Goal: Task Accomplishment & Management: Manage account settings

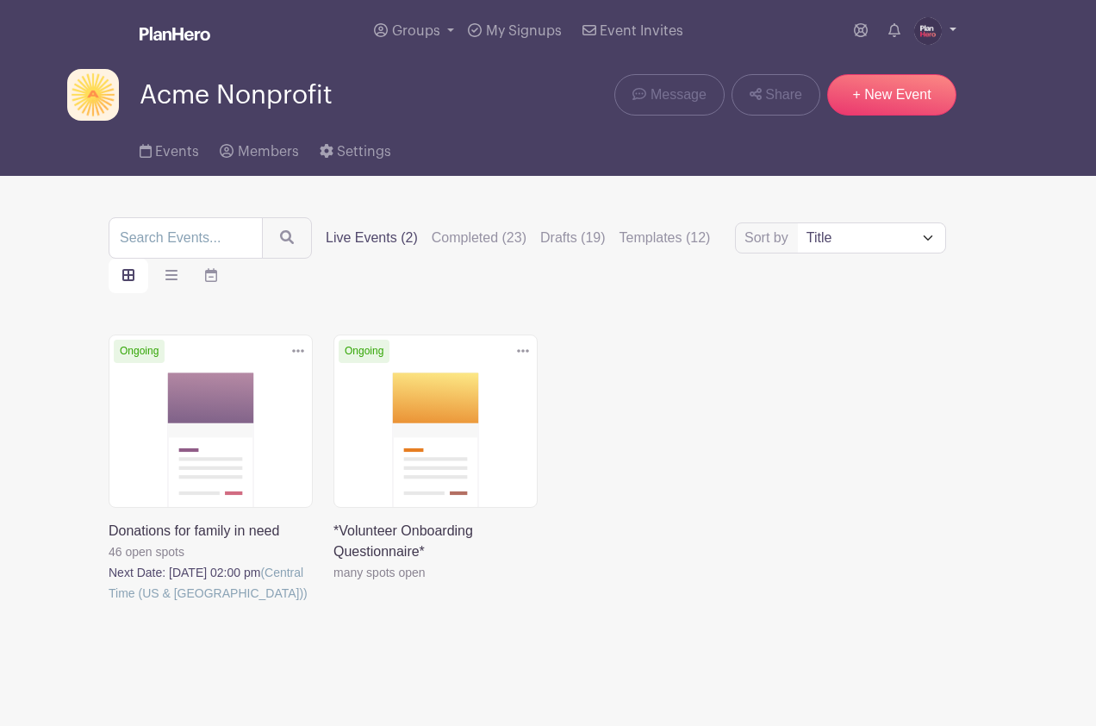
click at [935, 27] on img at bounding box center [928, 31] width 28 height 28
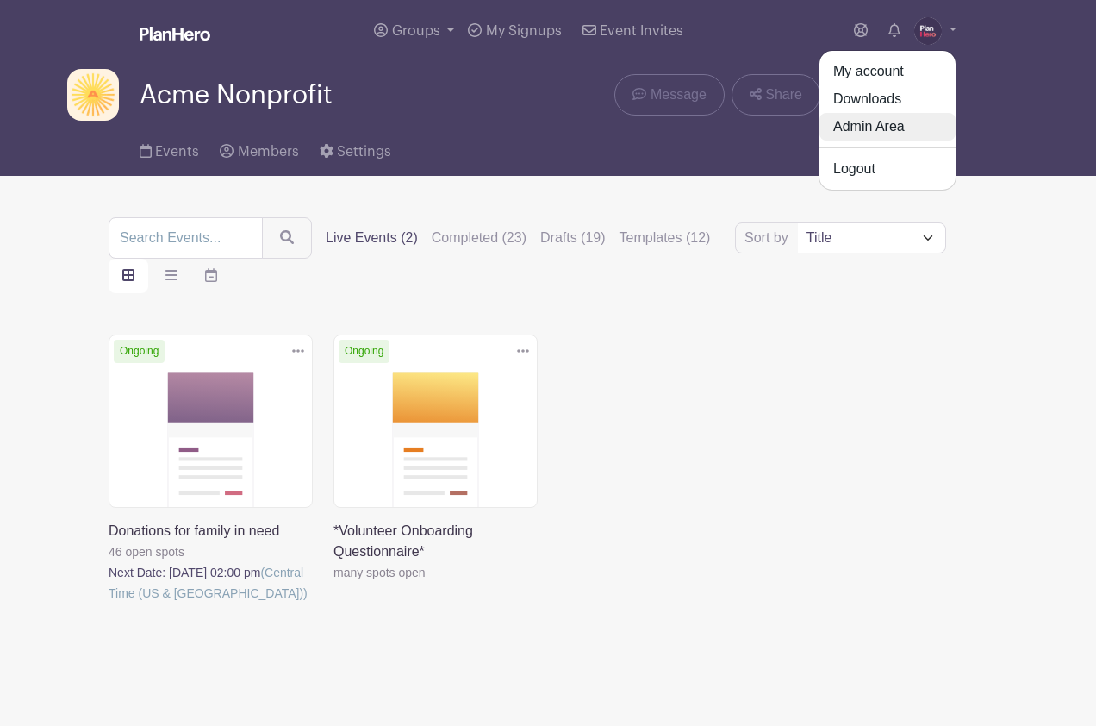
click at [891, 133] on link "Admin Area" at bounding box center [888, 127] width 136 height 28
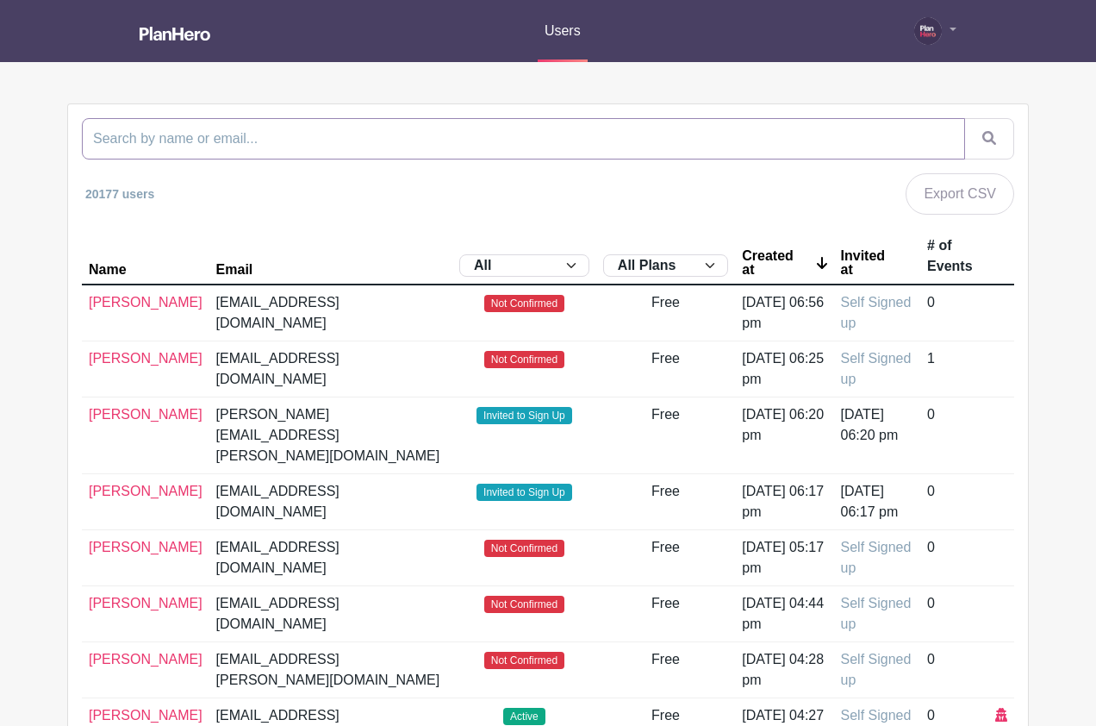
click at [605, 138] on input "search" at bounding box center [523, 138] width 883 height 41
type input "a"
type input "family"
click at [964, 118] on button "submit" at bounding box center [989, 138] width 50 height 41
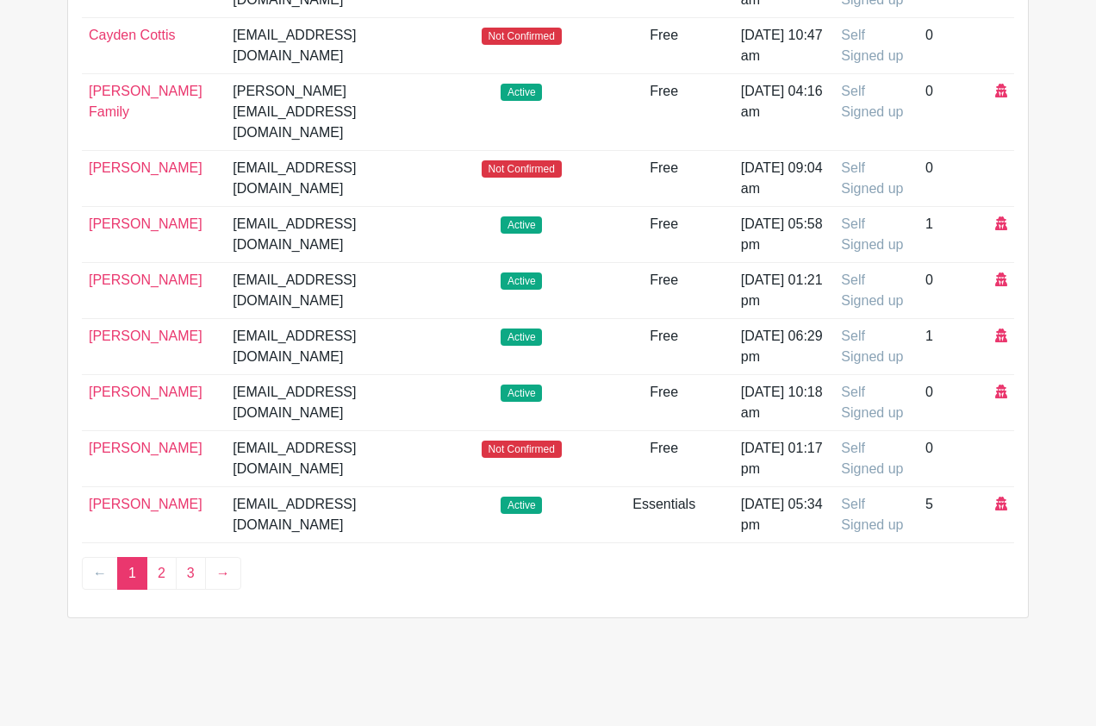
scroll to position [1256, 0]
click at [190, 582] on link "3" at bounding box center [191, 573] width 30 height 33
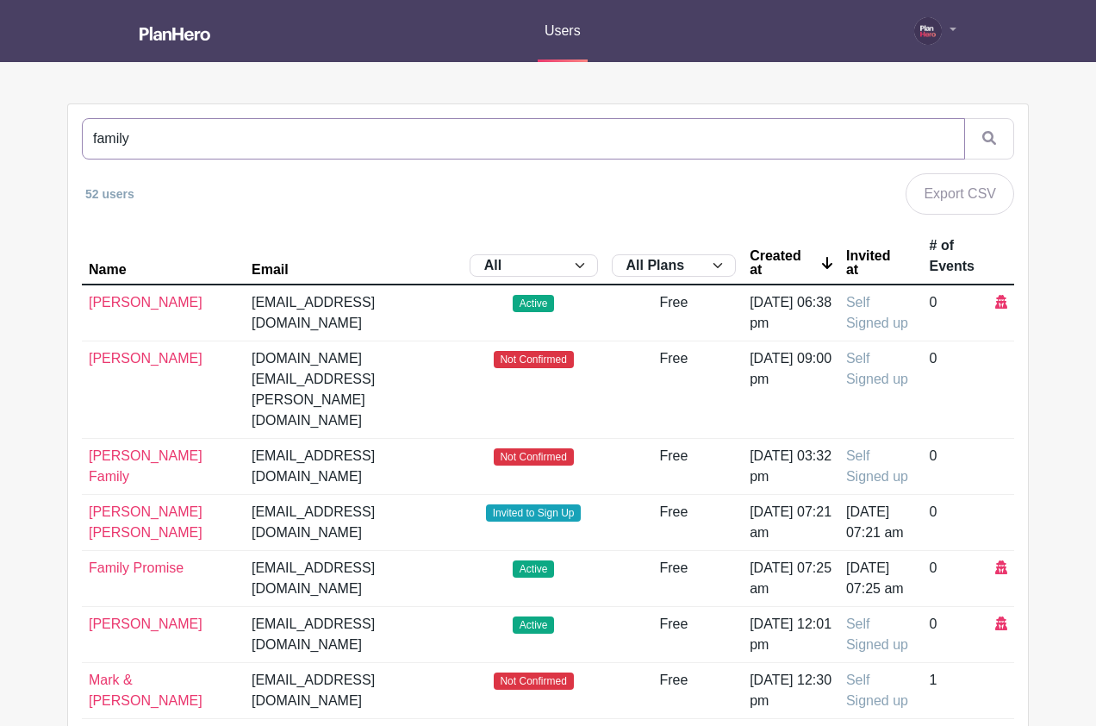
drag, startPoint x: 149, startPoint y: 140, endPoint x: 54, endPoint y: 140, distance: 94.8
click at [54, 140] on main "Users My account Admin Area Downloads Logout family 52 users Export CSV Name Em…" at bounding box center [548, 591] width 1096 height 1182
type input "ardmore"
click at [964, 118] on button "submit" at bounding box center [989, 138] width 50 height 41
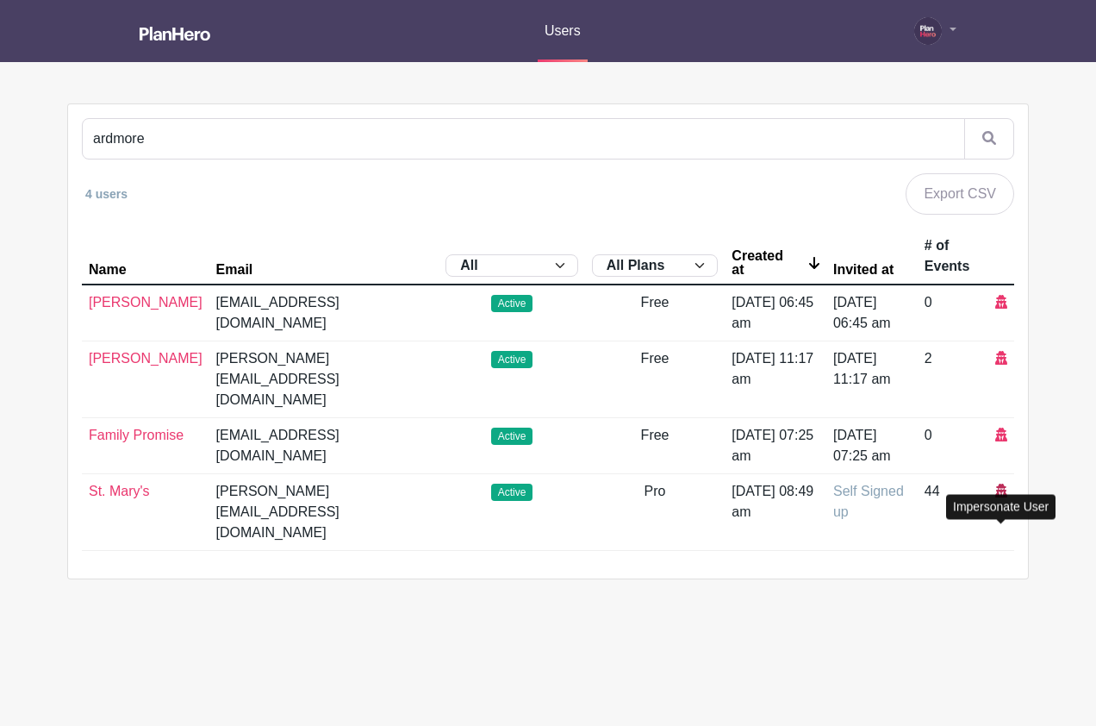
click at [1000, 497] on icon at bounding box center [1001, 490] width 12 height 14
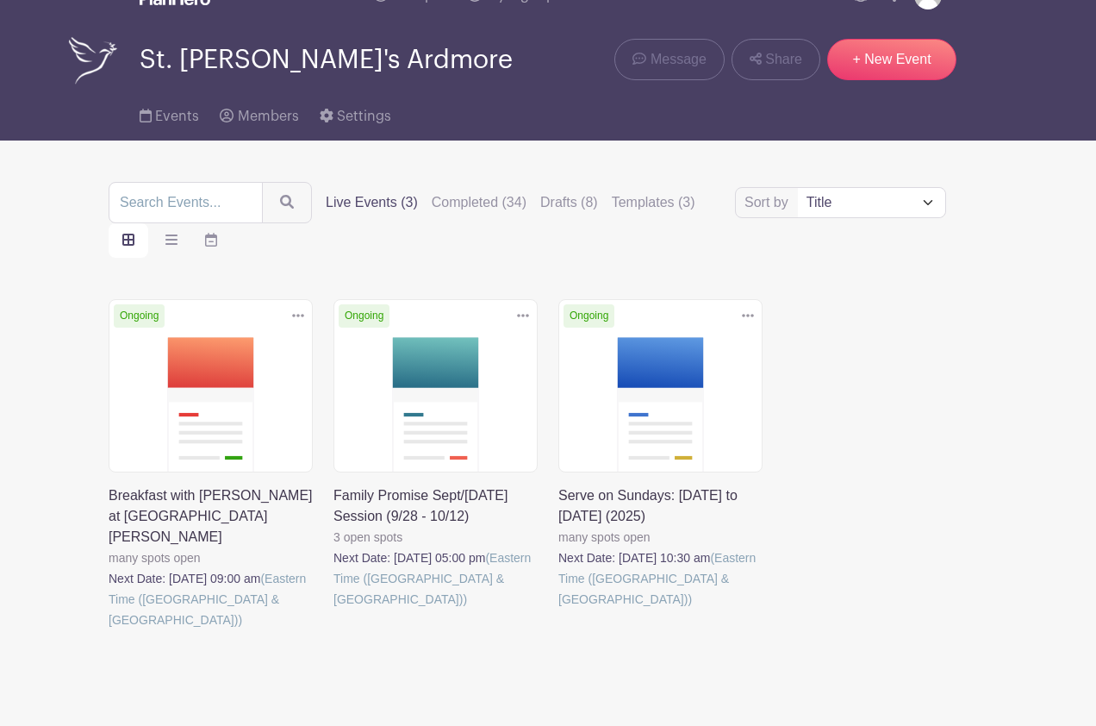
scroll to position [97, 0]
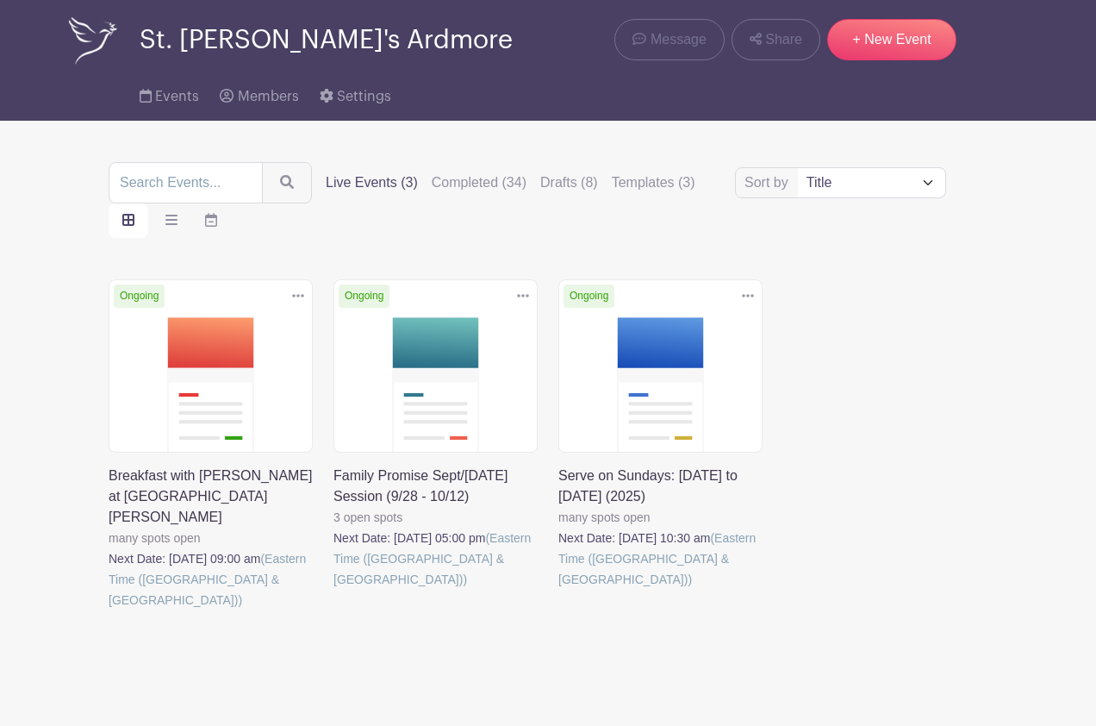
click at [334, 590] on link at bounding box center [334, 590] width 0 height 0
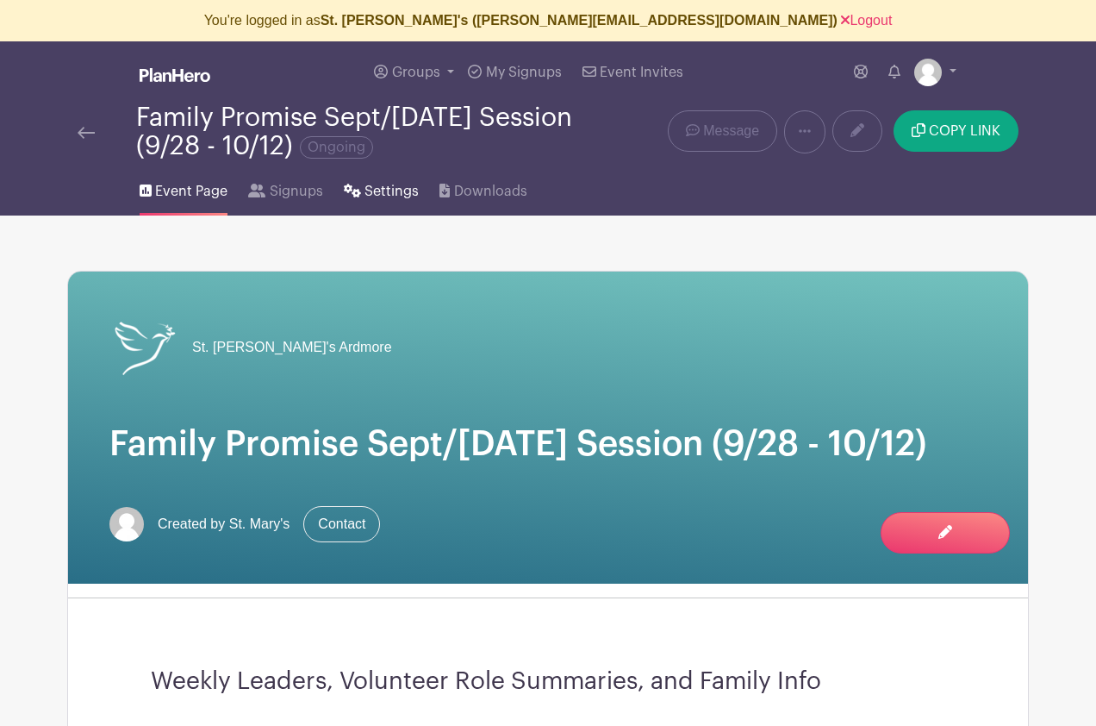
click at [392, 190] on span "Settings" at bounding box center [392, 191] width 54 height 21
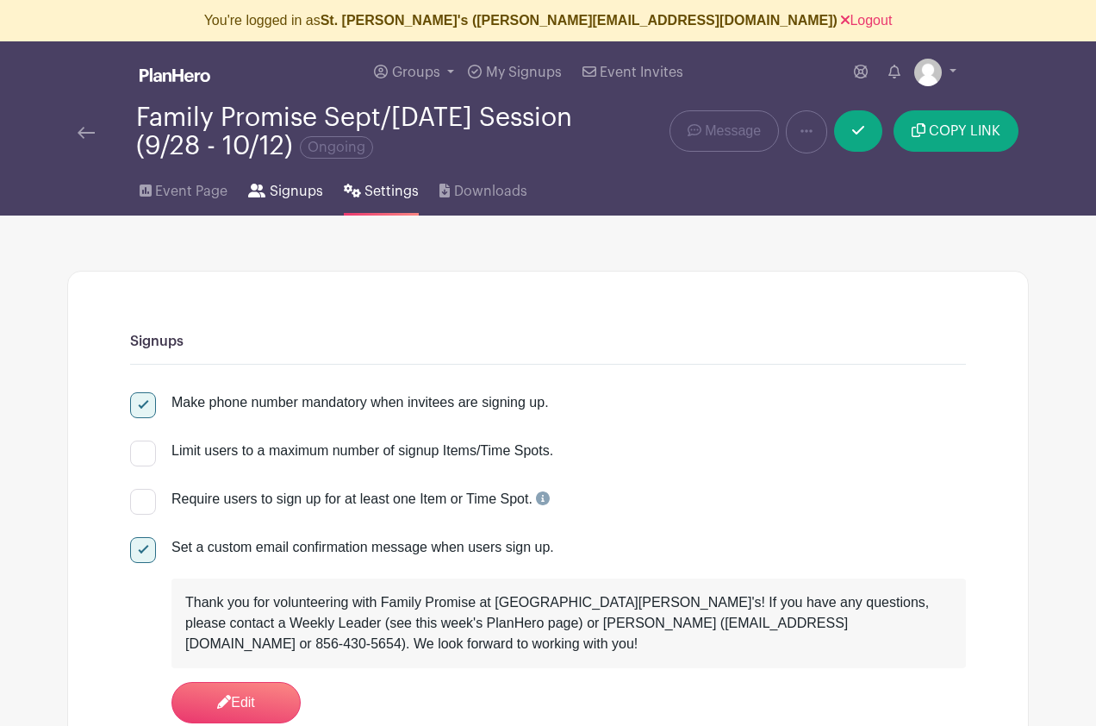
click at [278, 197] on span "Signups" at bounding box center [296, 191] width 53 height 21
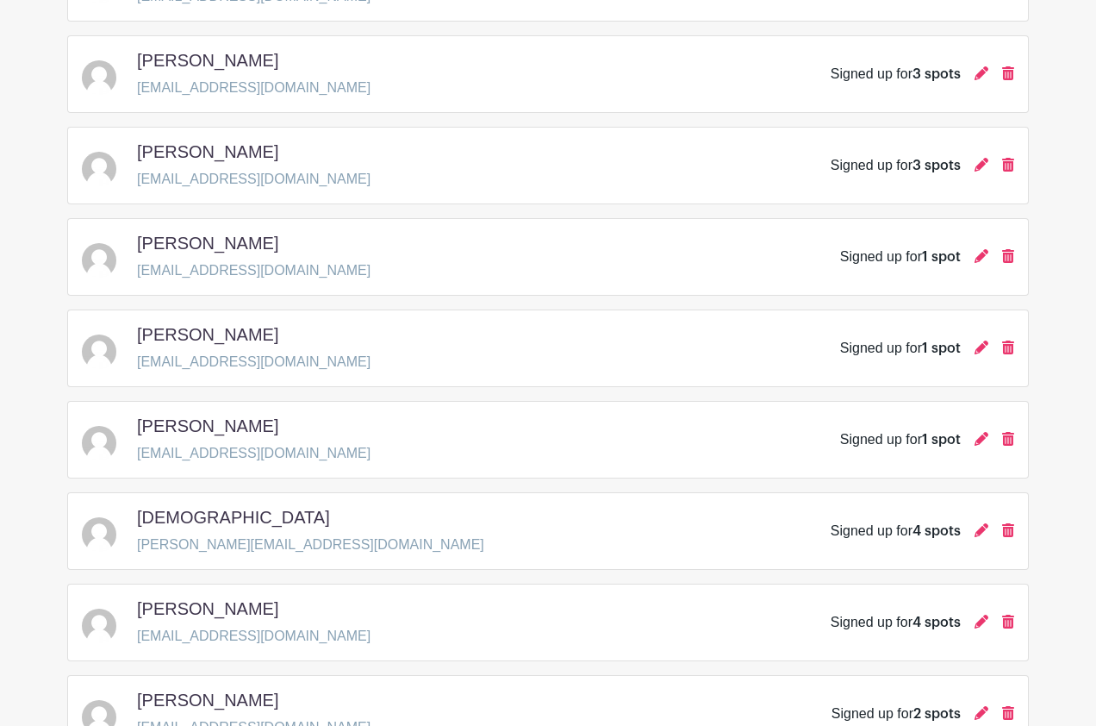
scroll to position [2510, 0]
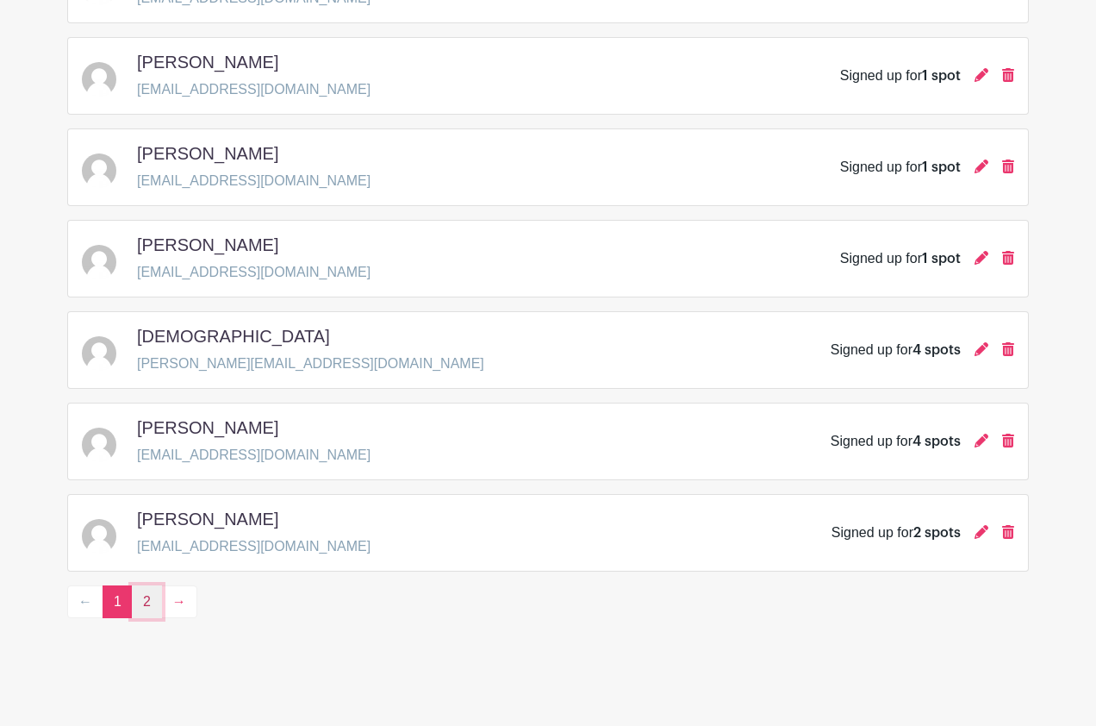
click at [148, 598] on link "2" at bounding box center [147, 601] width 30 height 33
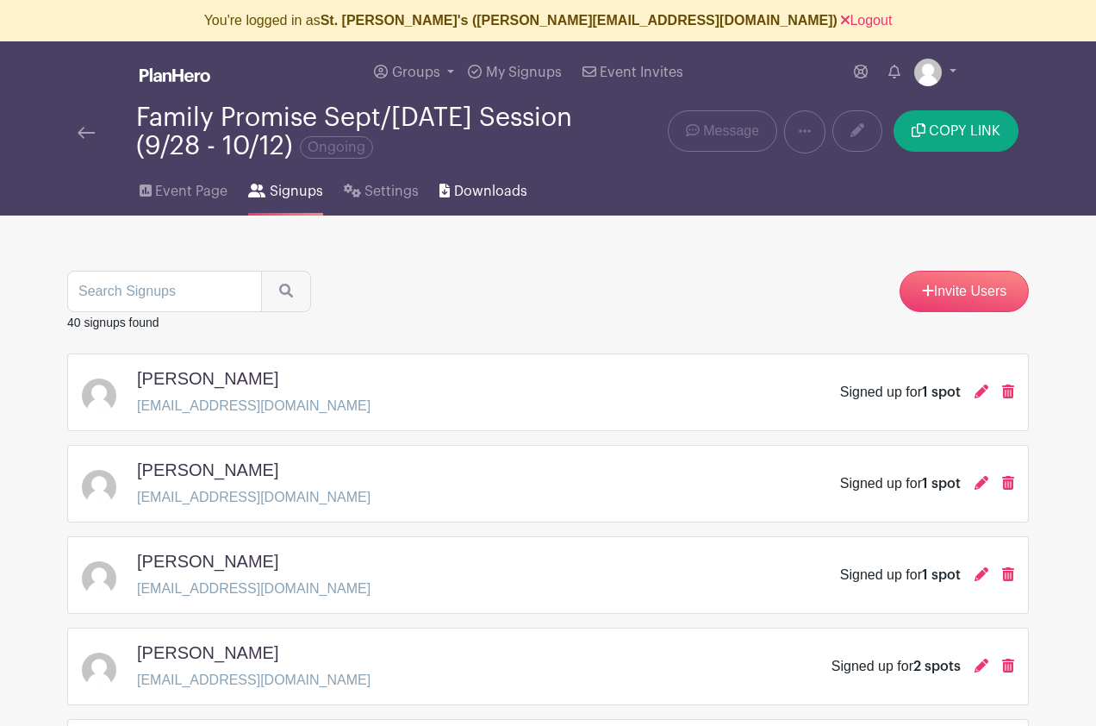
click at [466, 195] on span "Downloads" at bounding box center [490, 191] width 73 height 21
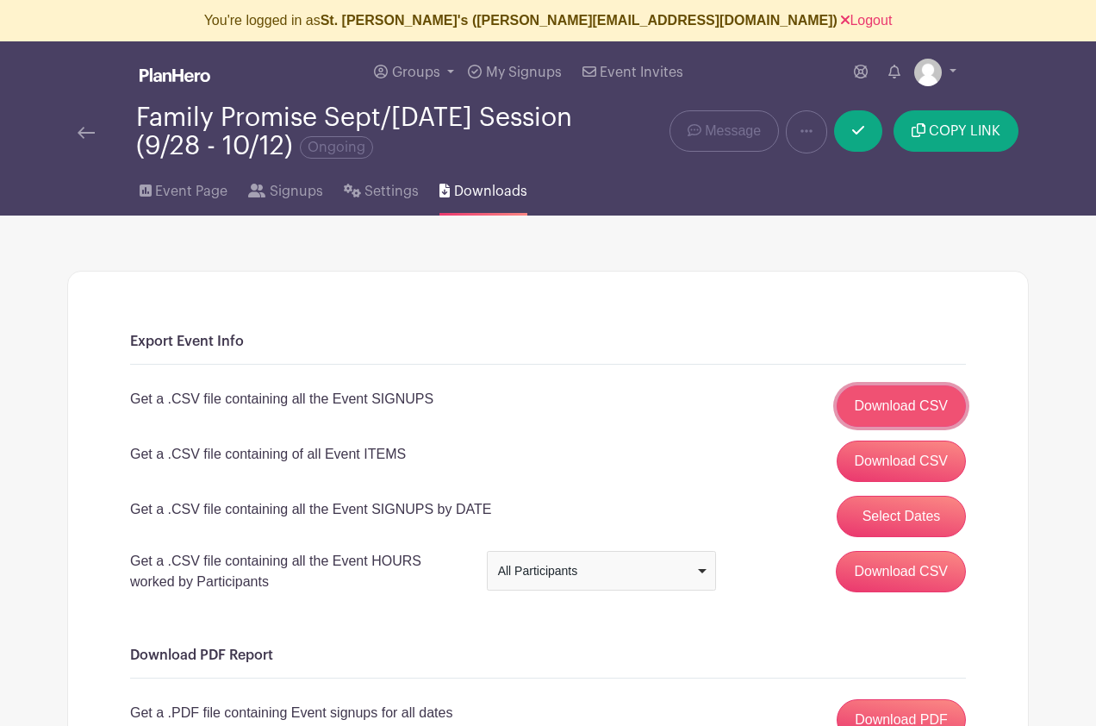
click at [906, 400] on link "Download CSV" at bounding box center [902, 405] width 130 height 41
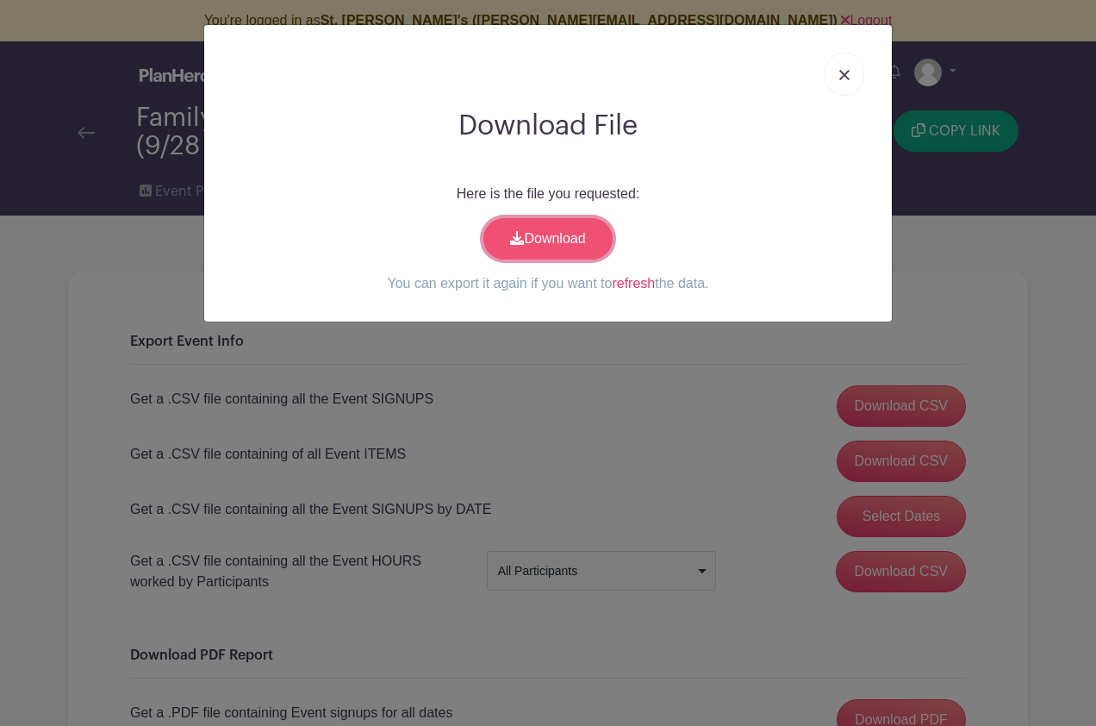
click at [533, 237] on link "Download" at bounding box center [547, 238] width 129 height 41
click at [638, 278] on link "refresh" at bounding box center [633, 283] width 43 height 15
click at [534, 234] on link "Download" at bounding box center [547, 238] width 129 height 41
click at [841, 64] on link at bounding box center [845, 74] width 40 height 43
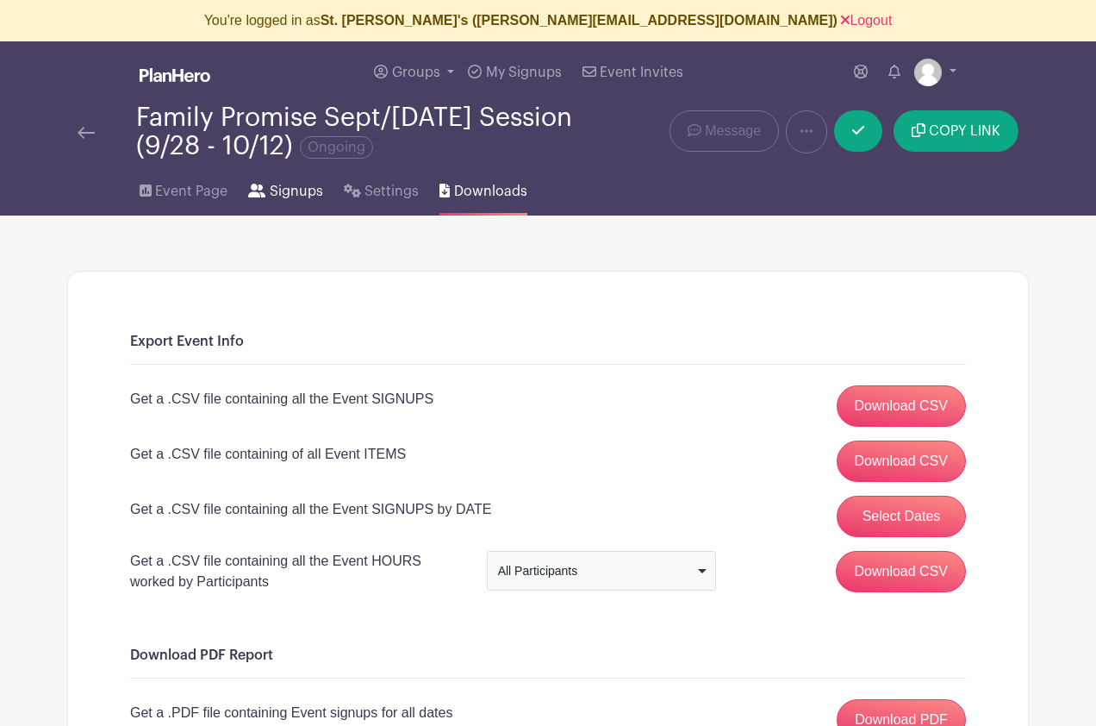
click at [270, 187] on span "Signups" at bounding box center [296, 191] width 53 height 21
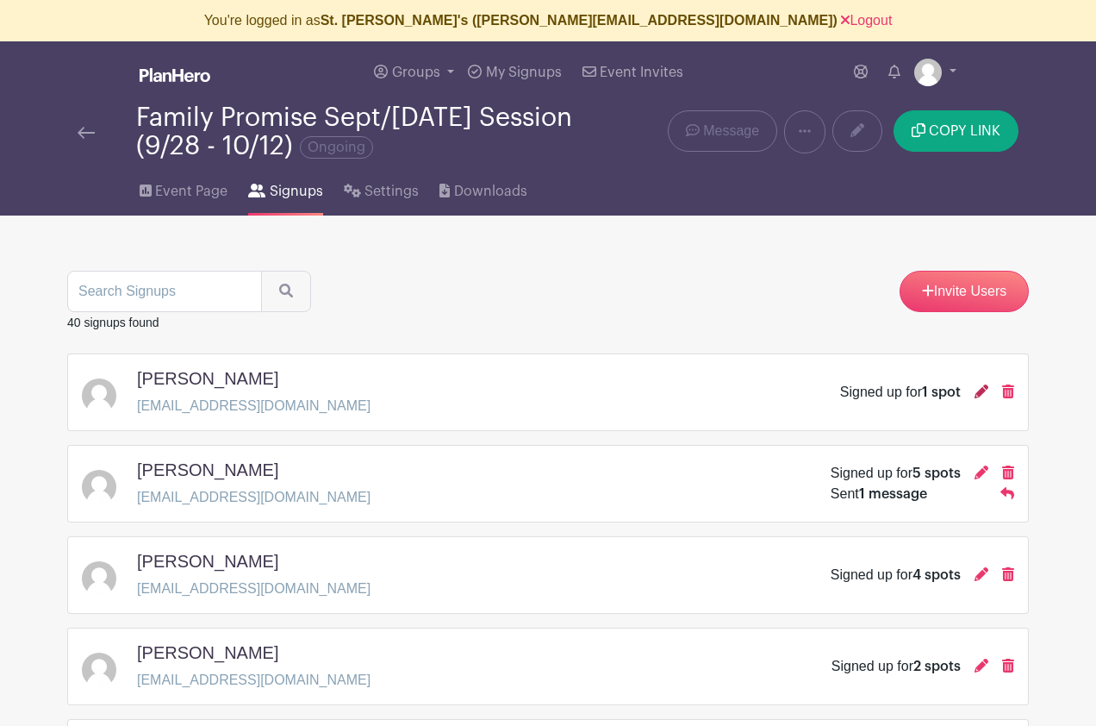
click at [979, 393] on icon at bounding box center [982, 391] width 14 height 14
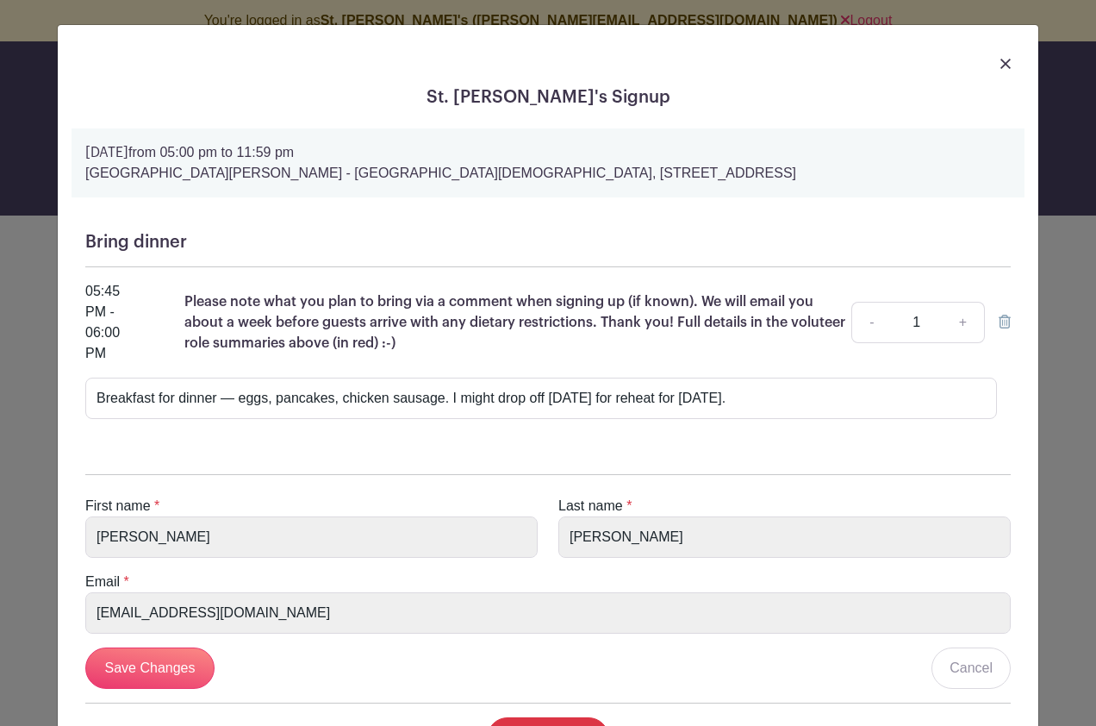
click at [1002, 64] on img at bounding box center [1006, 64] width 10 height 10
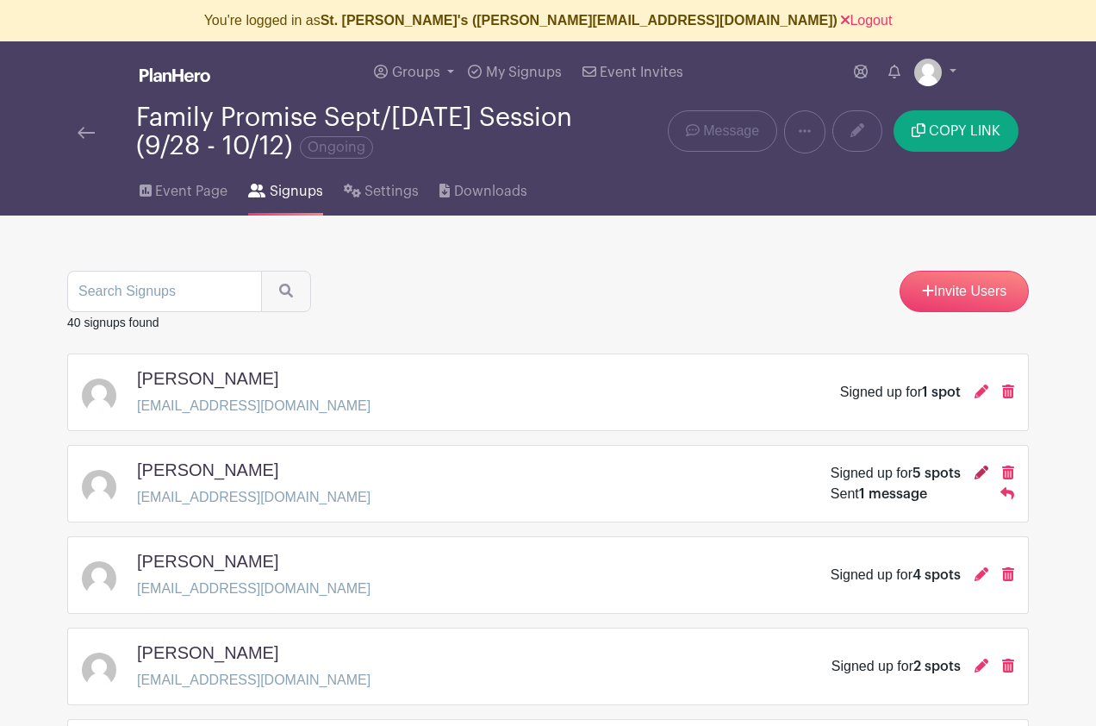
click at [979, 470] on icon at bounding box center [982, 472] width 14 height 14
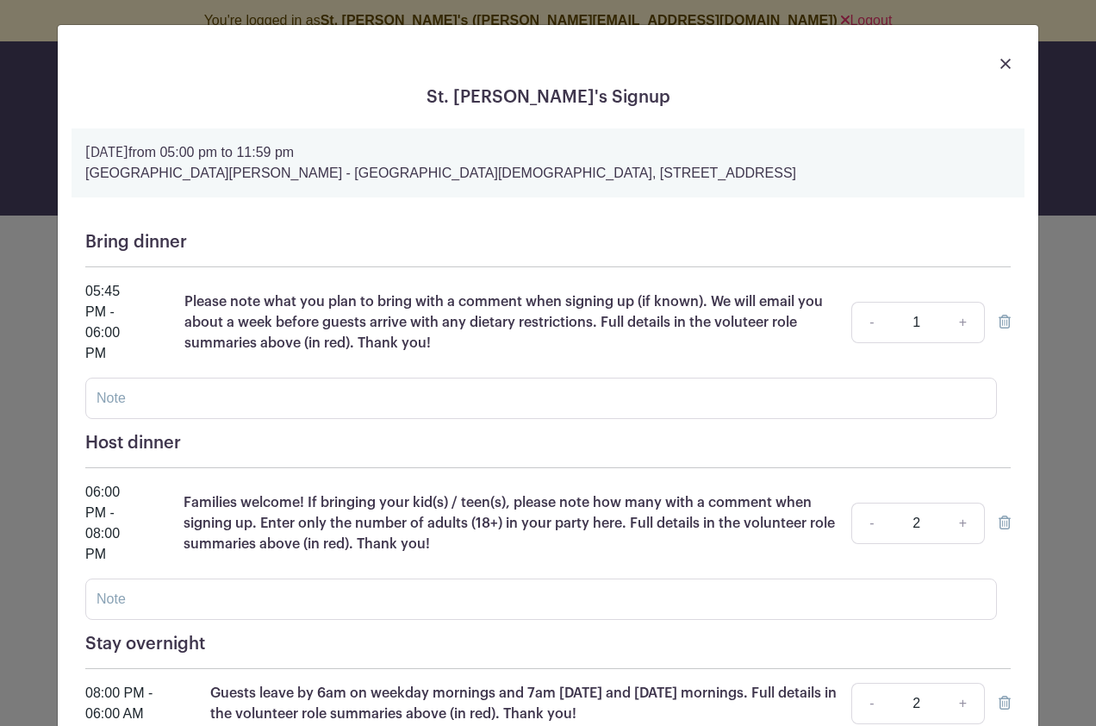
click at [1005, 59] on img at bounding box center [1006, 64] width 10 height 10
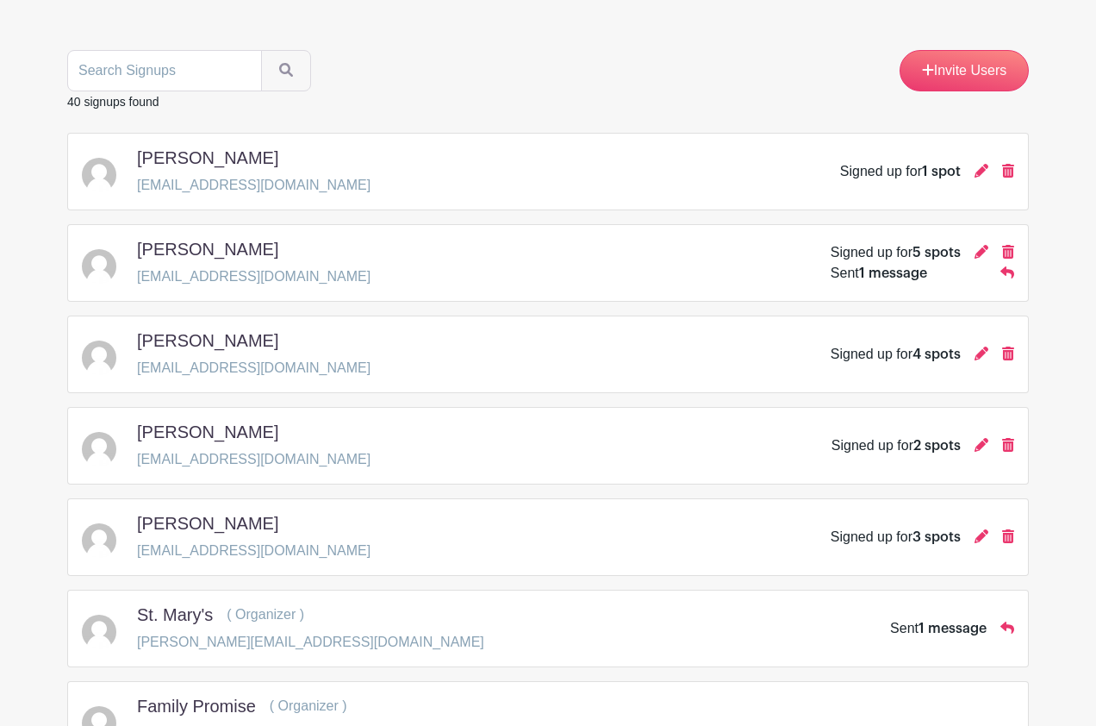
scroll to position [214, 0]
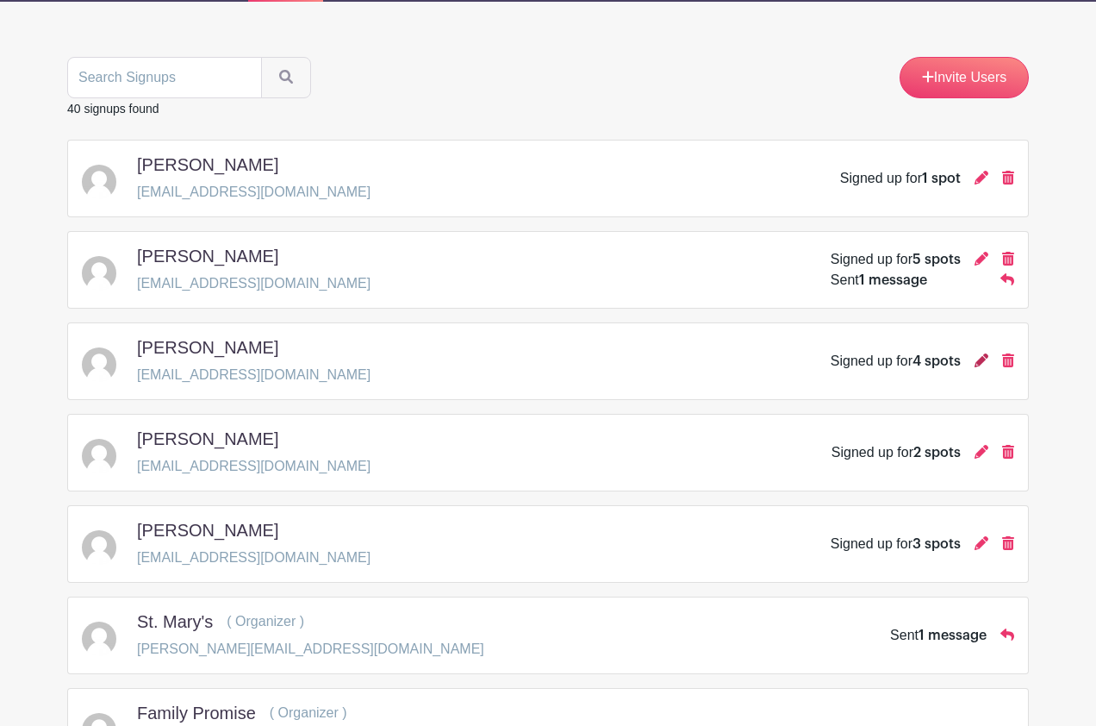
click at [981, 364] on icon at bounding box center [982, 360] width 14 height 14
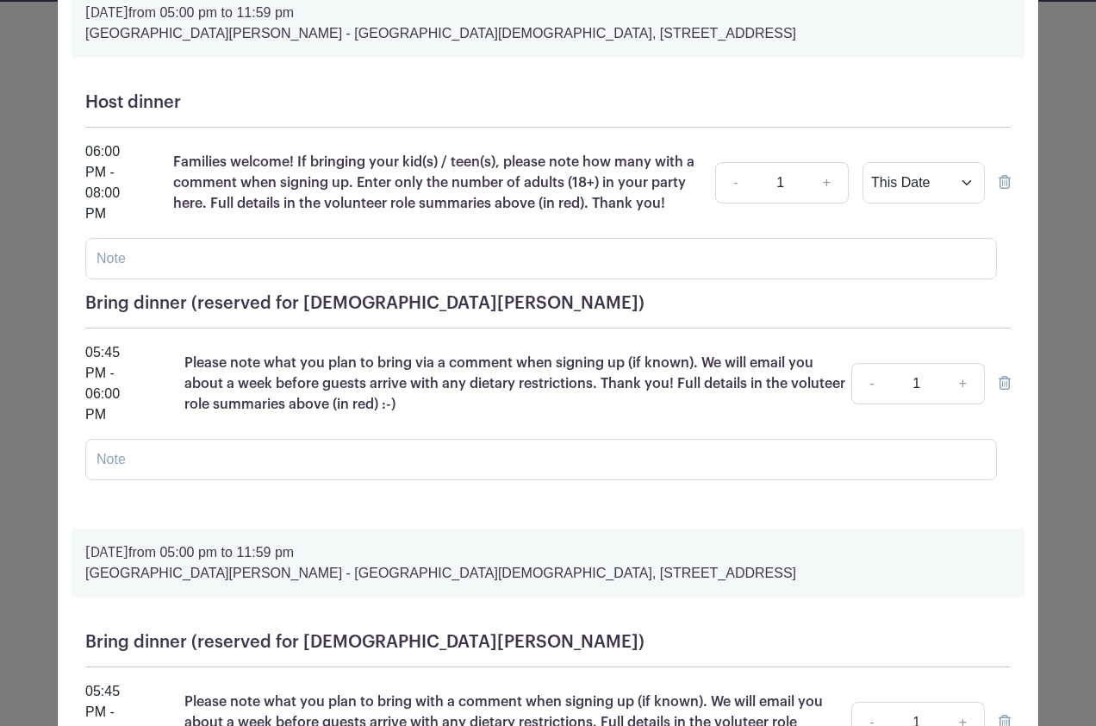
scroll to position [0, 0]
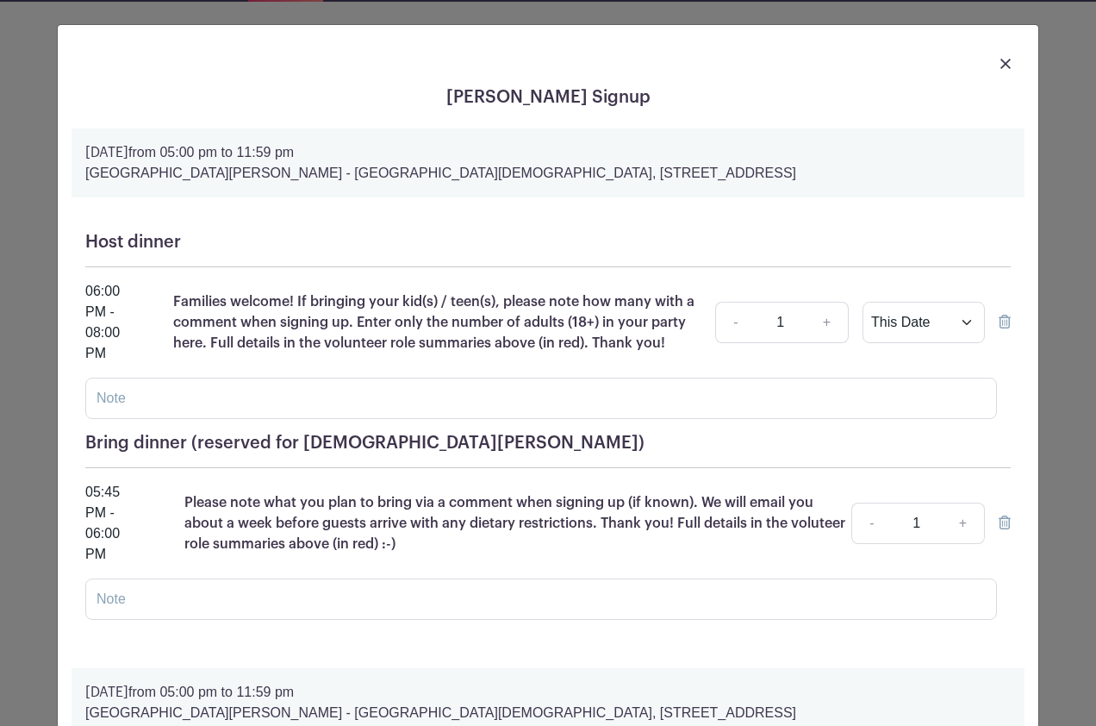
click at [1006, 59] on img at bounding box center [1006, 64] width 10 height 10
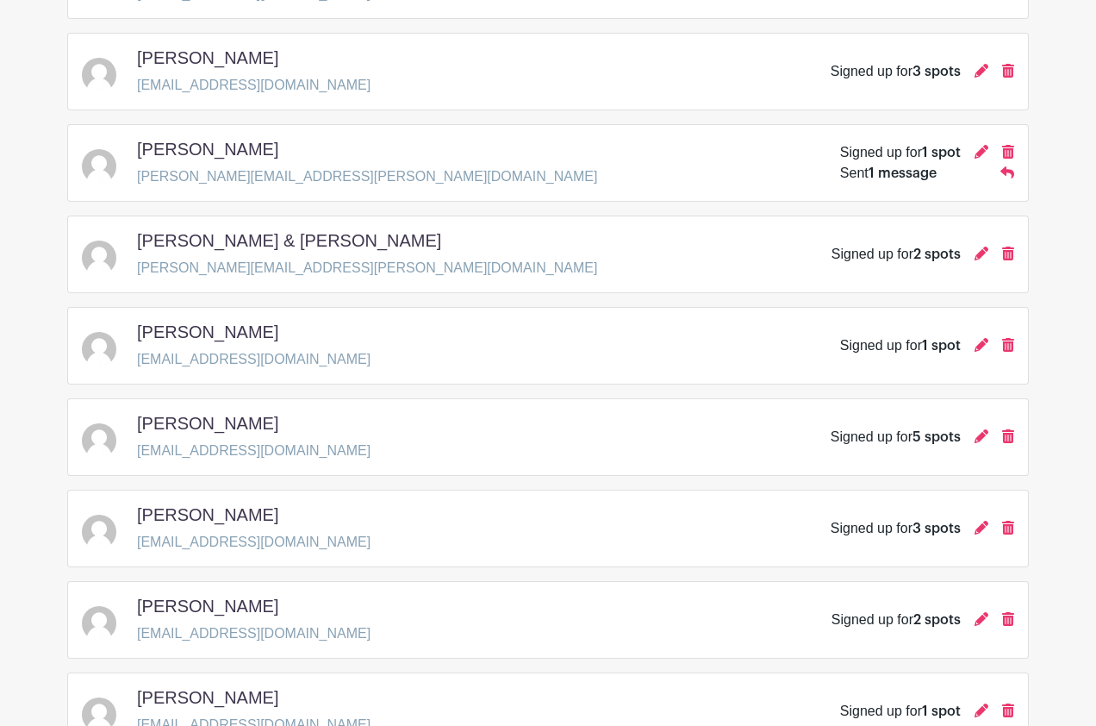
scroll to position [1353, 0]
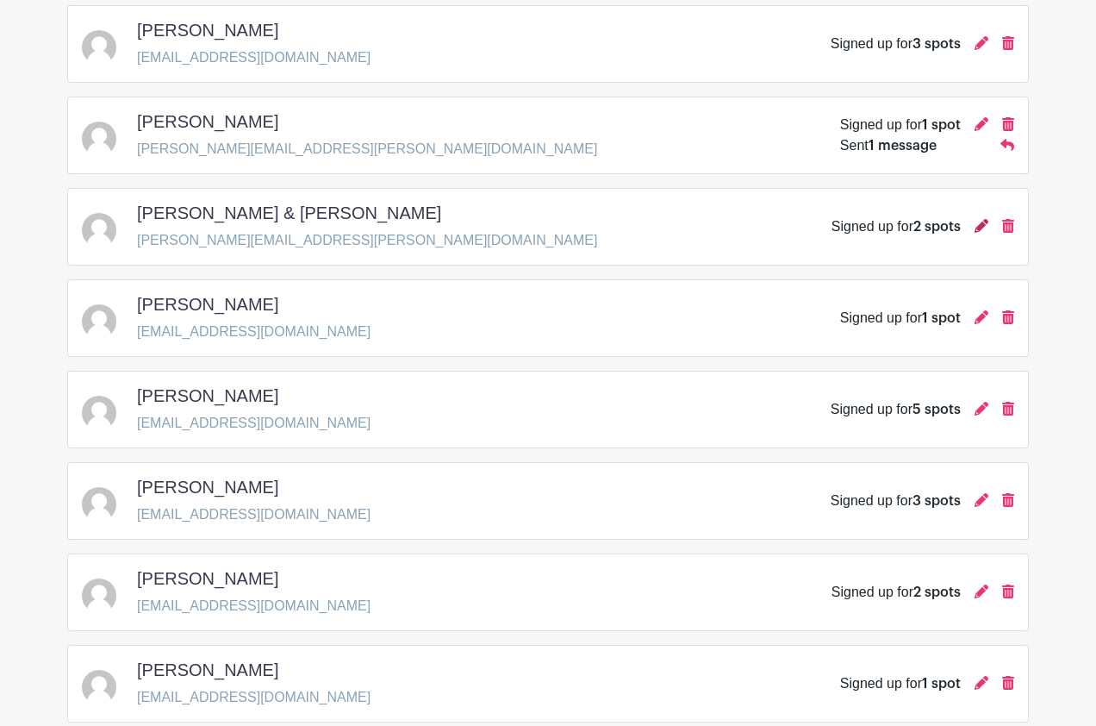
click at [982, 223] on icon at bounding box center [982, 226] width 14 height 14
click at [980, 229] on icon at bounding box center [982, 226] width 14 height 14
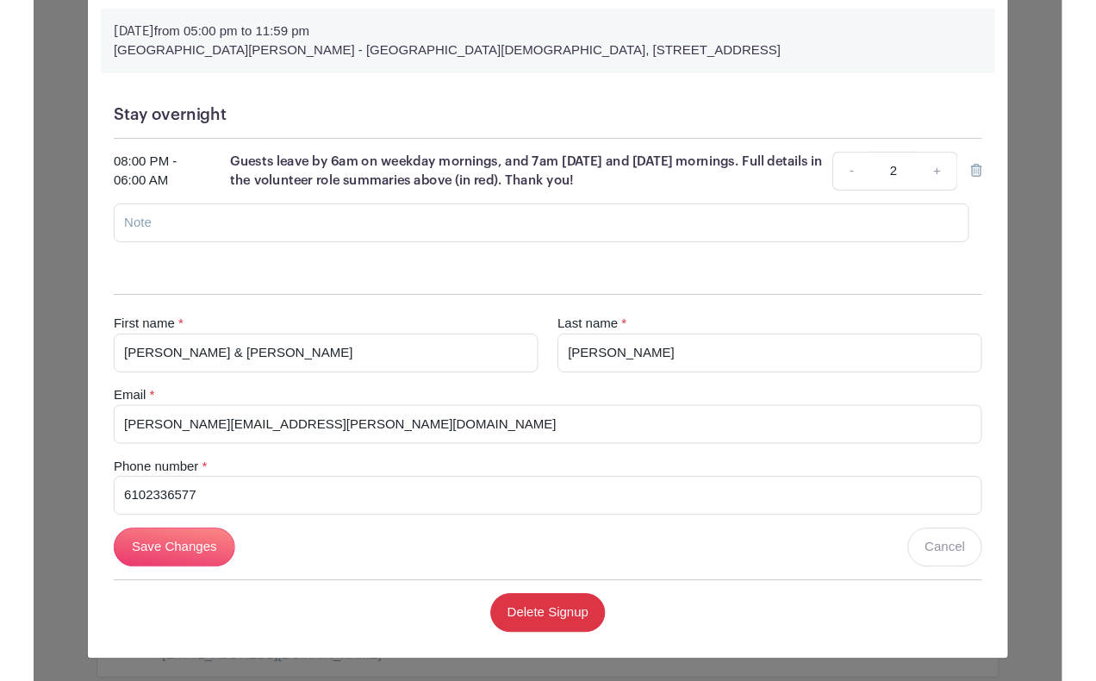
scroll to position [0, 0]
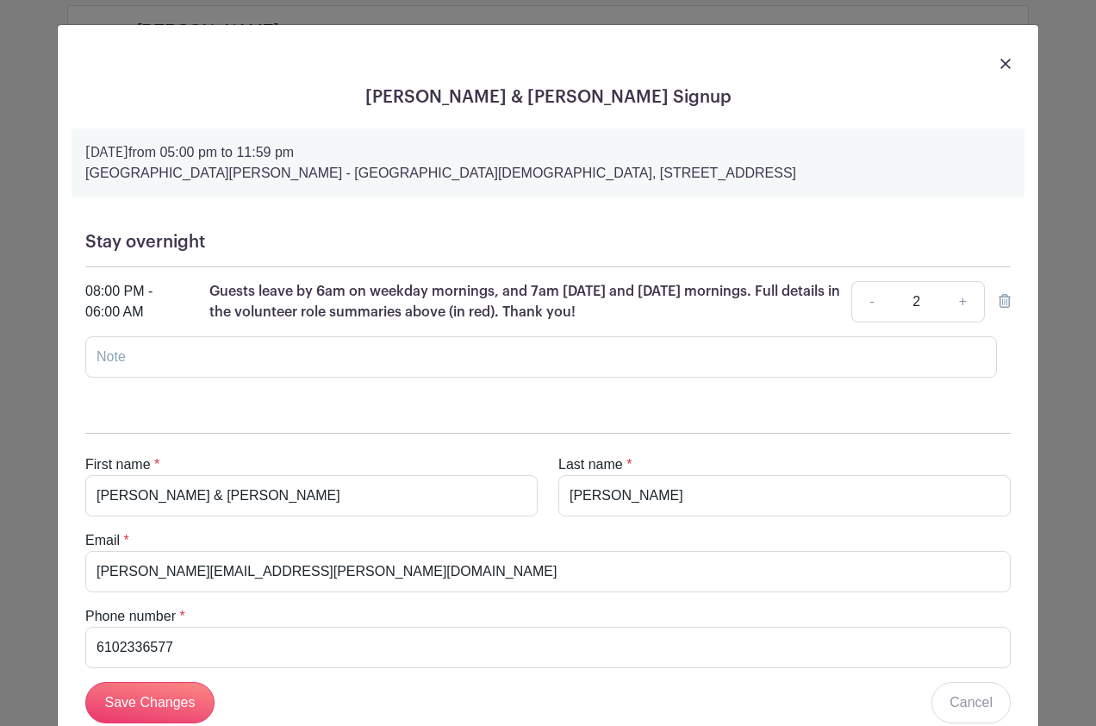
click at [1008, 62] on img at bounding box center [1006, 64] width 10 height 10
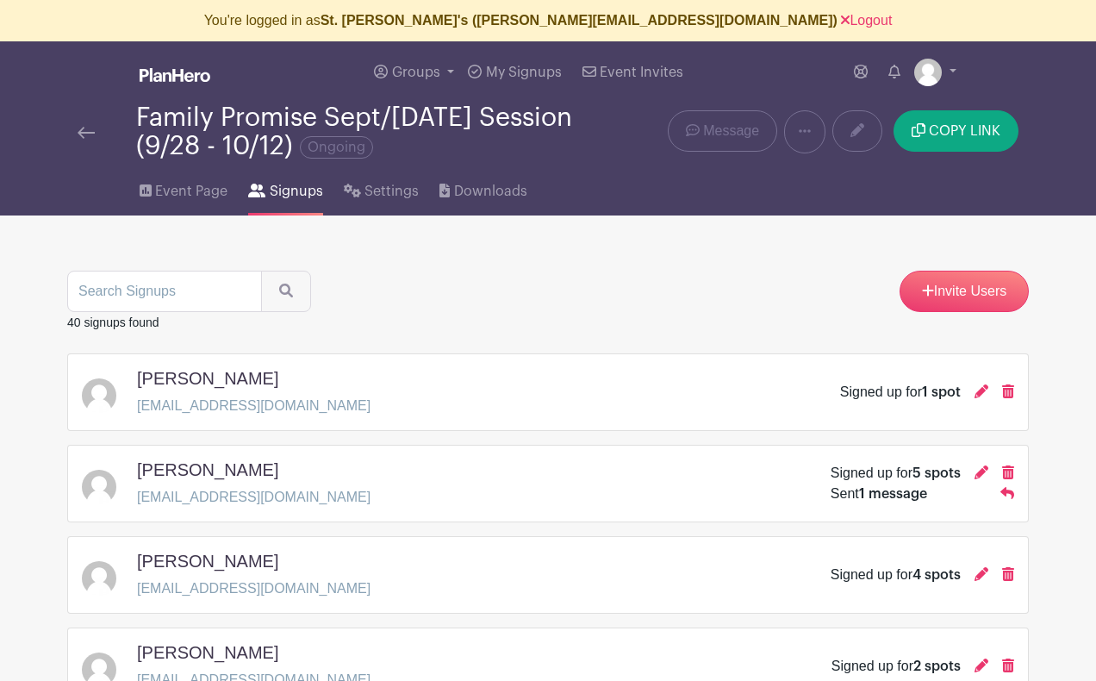
click at [86, 131] on img at bounding box center [86, 133] width 17 height 12
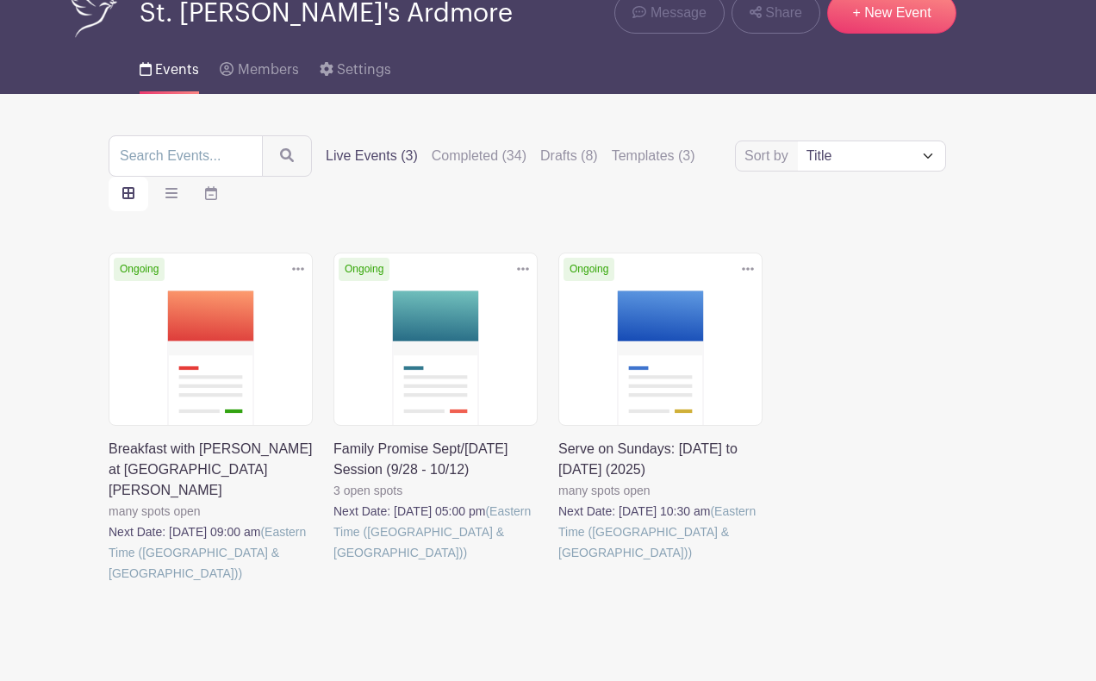
scroll to position [125, 0]
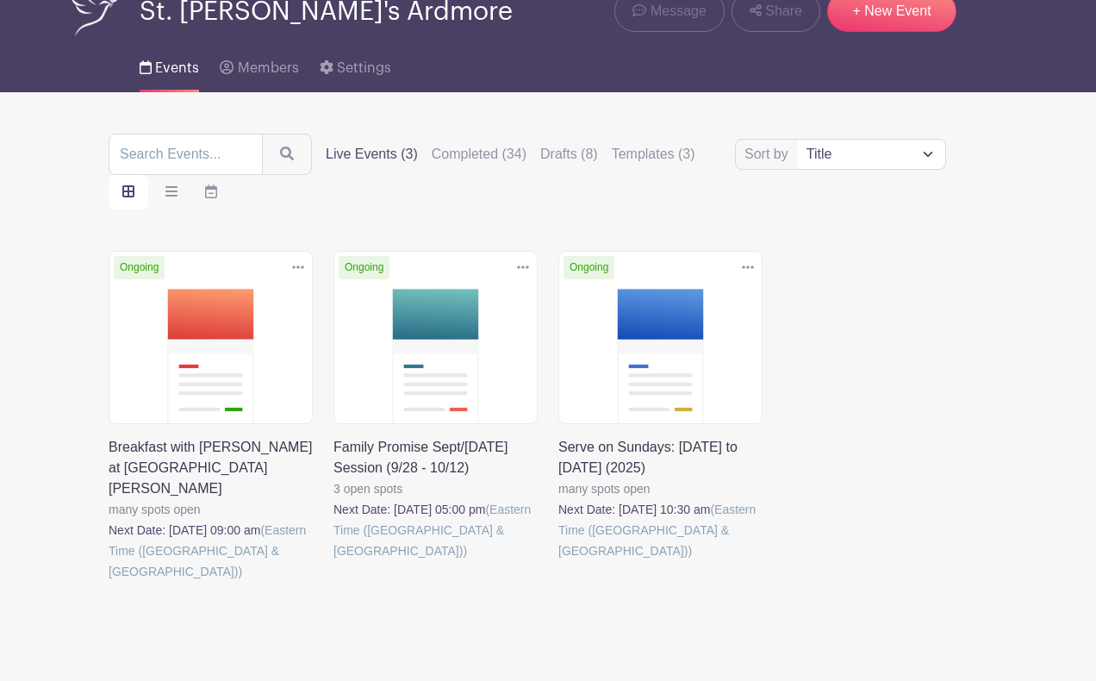
click at [334, 561] on link at bounding box center [334, 561] width 0 height 0
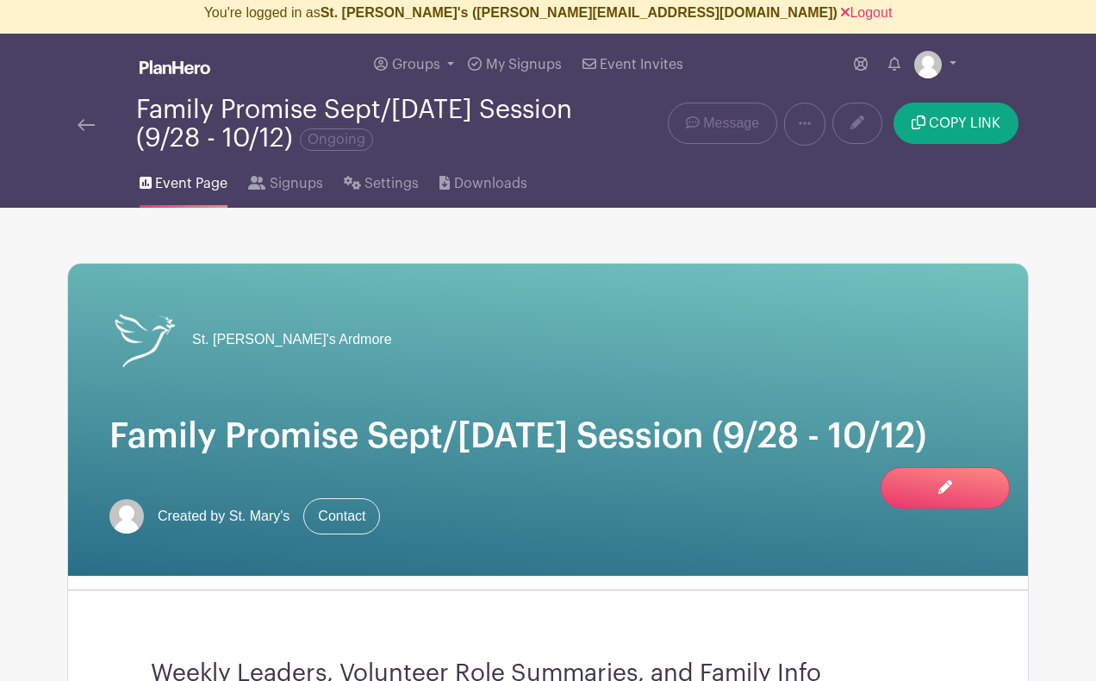
scroll to position [9, 0]
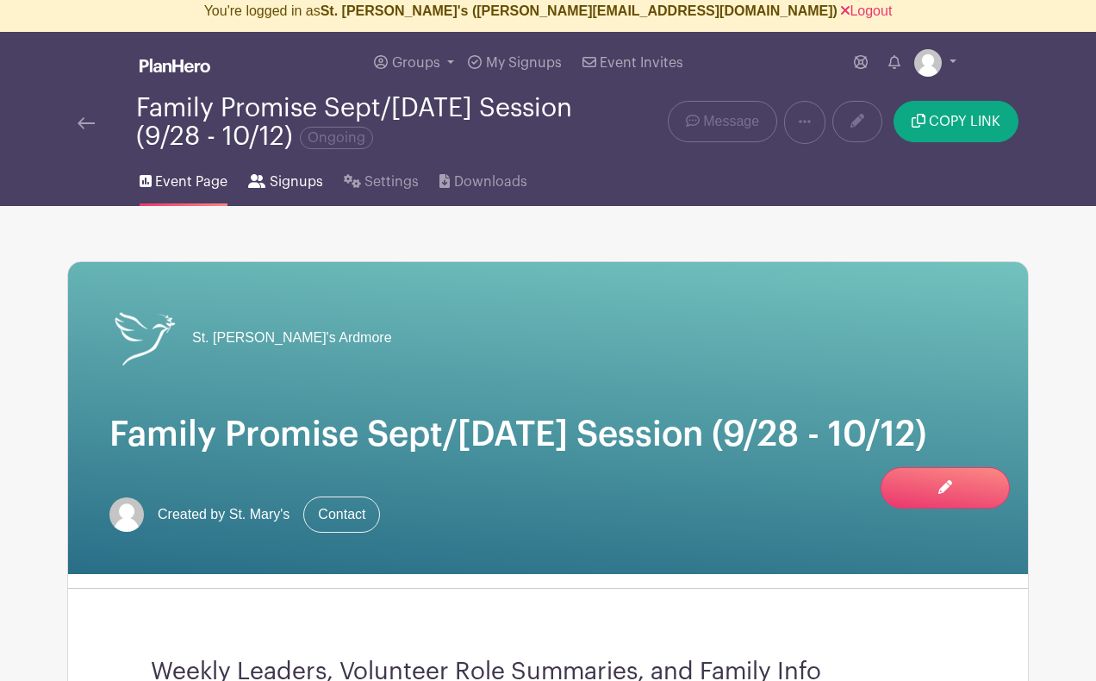
click at [280, 180] on span "Signups" at bounding box center [296, 182] width 53 height 21
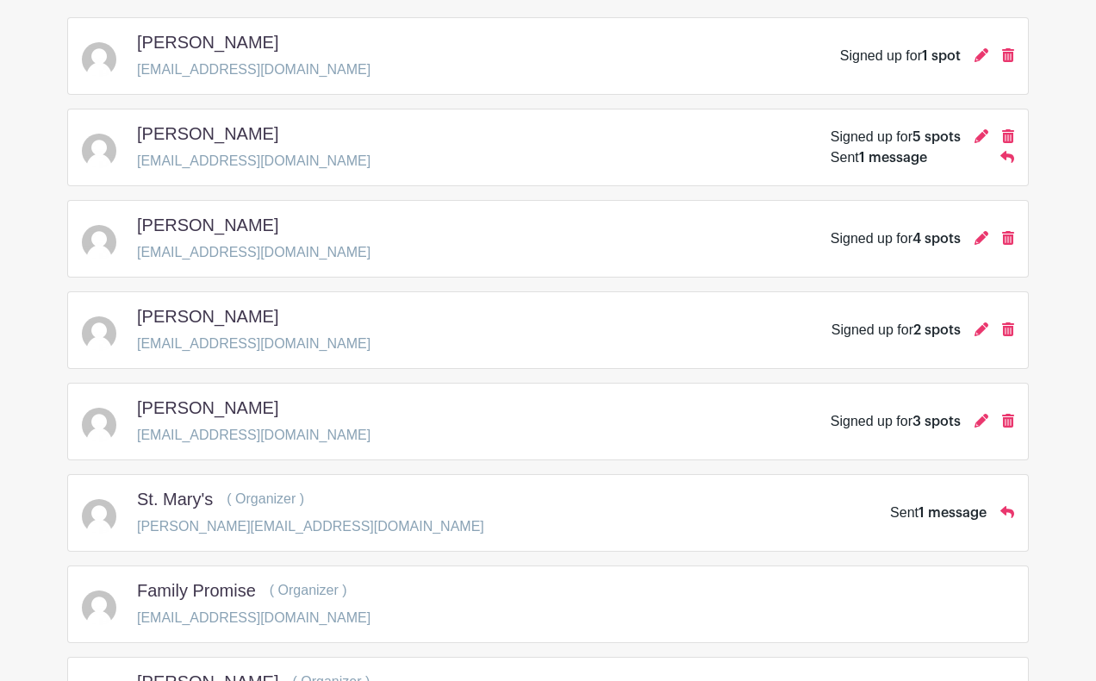
scroll to position [113, 0]
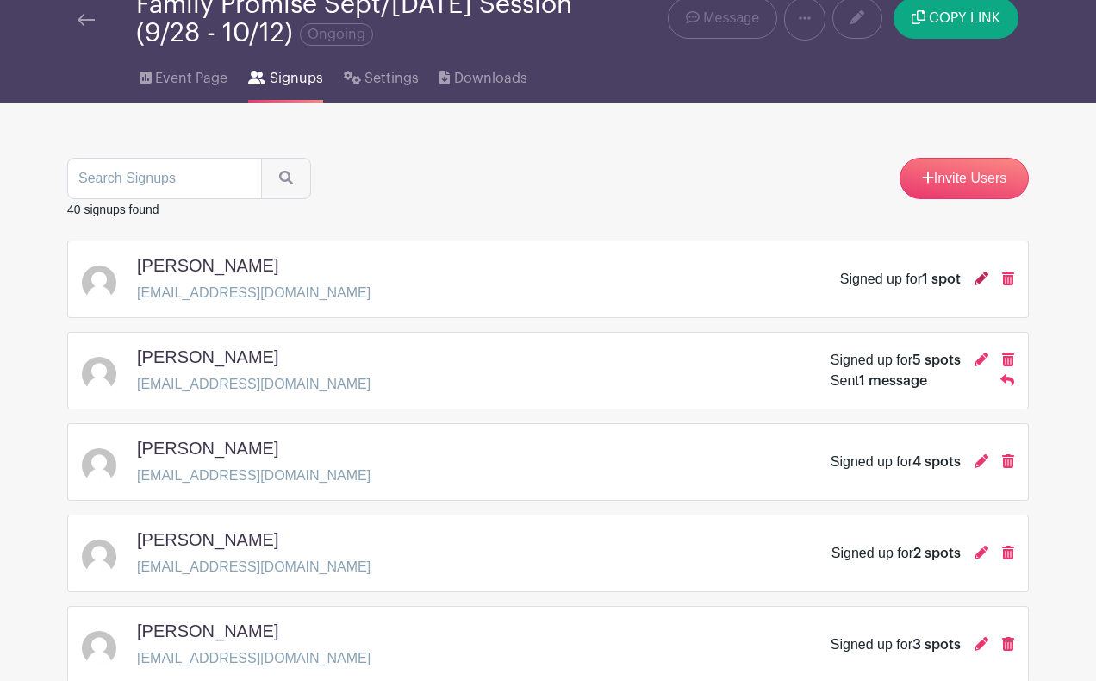
click at [980, 279] on icon at bounding box center [982, 278] width 14 height 14
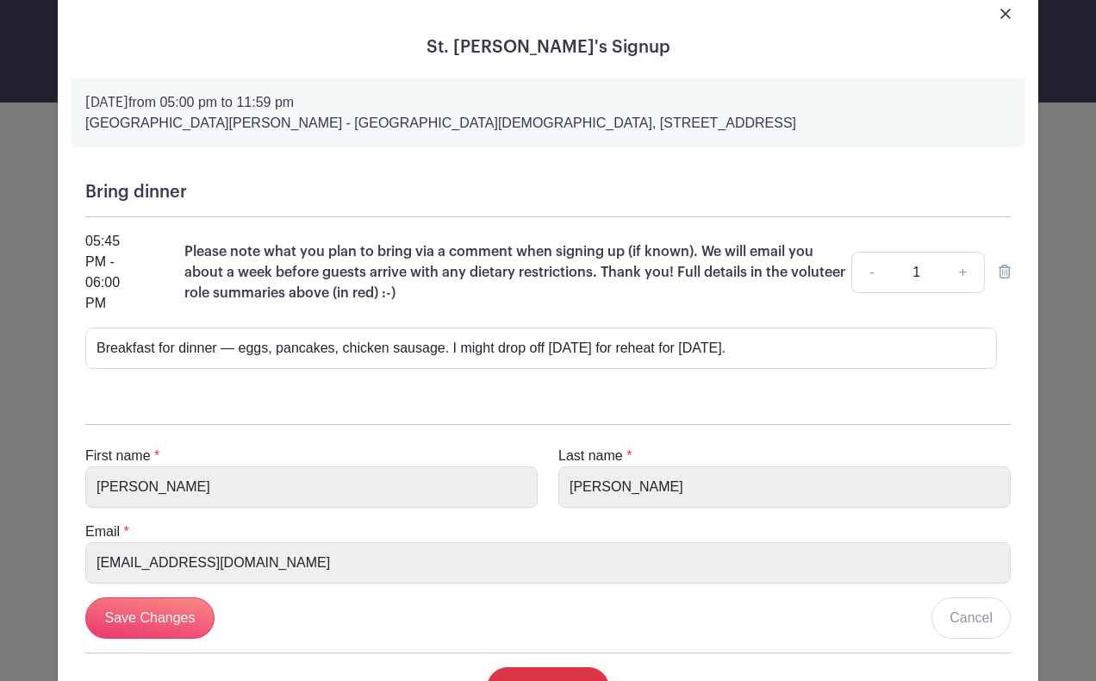
scroll to position [0, 0]
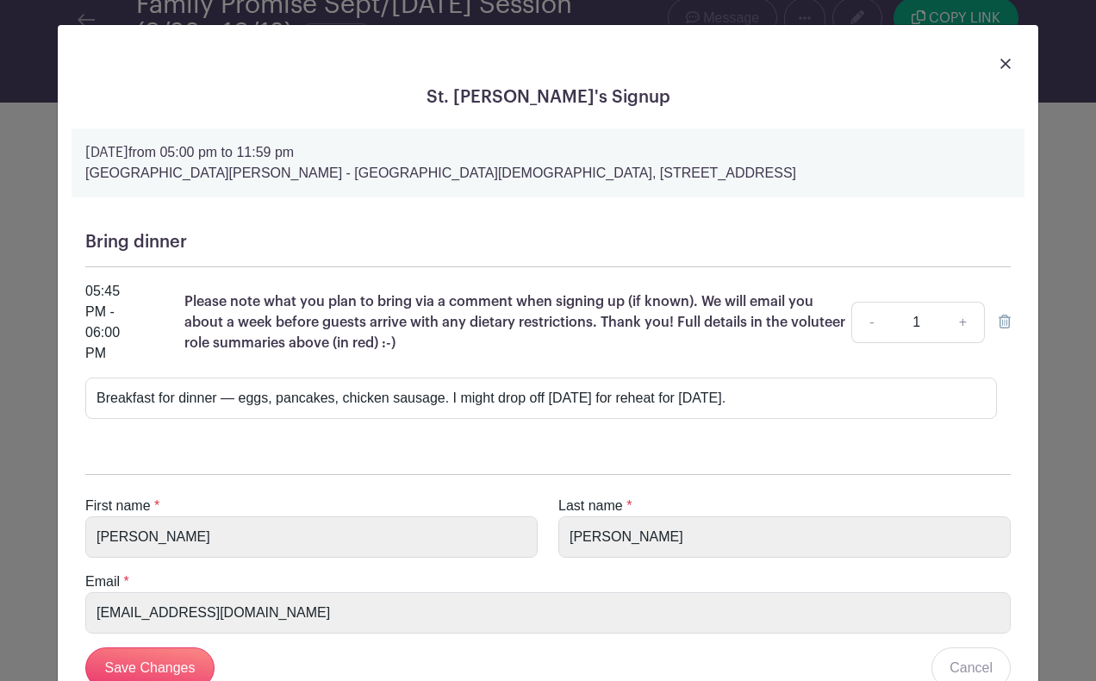
click at [1007, 62] on img at bounding box center [1006, 64] width 10 height 10
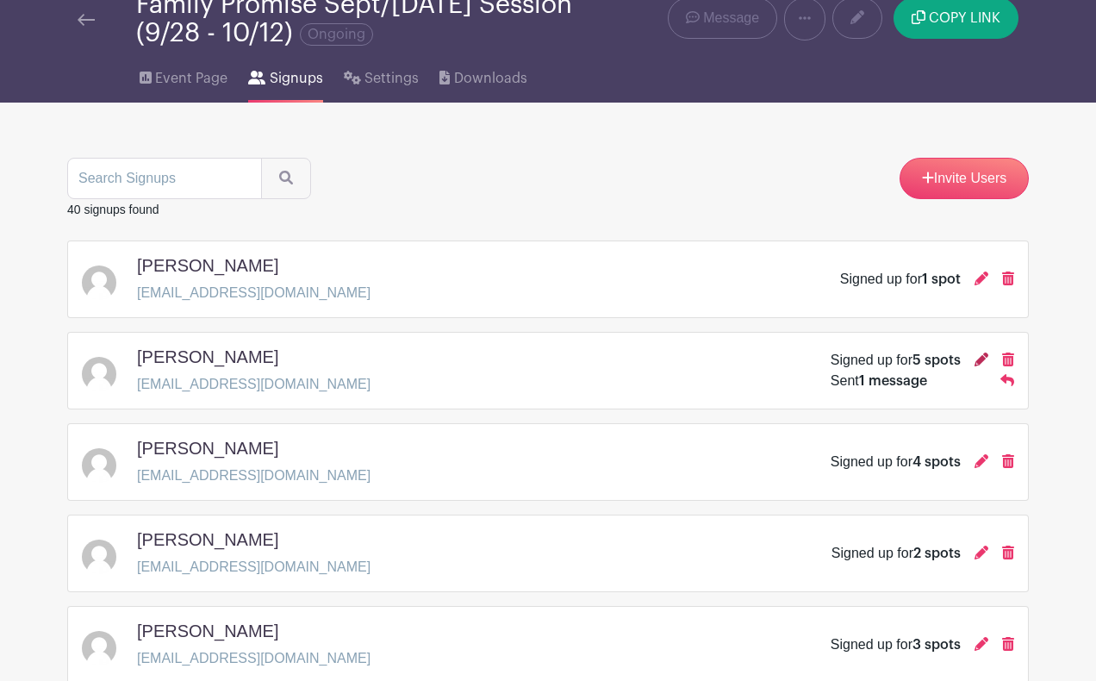
click at [983, 356] on icon at bounding box center [982, 359] width 14 height 14
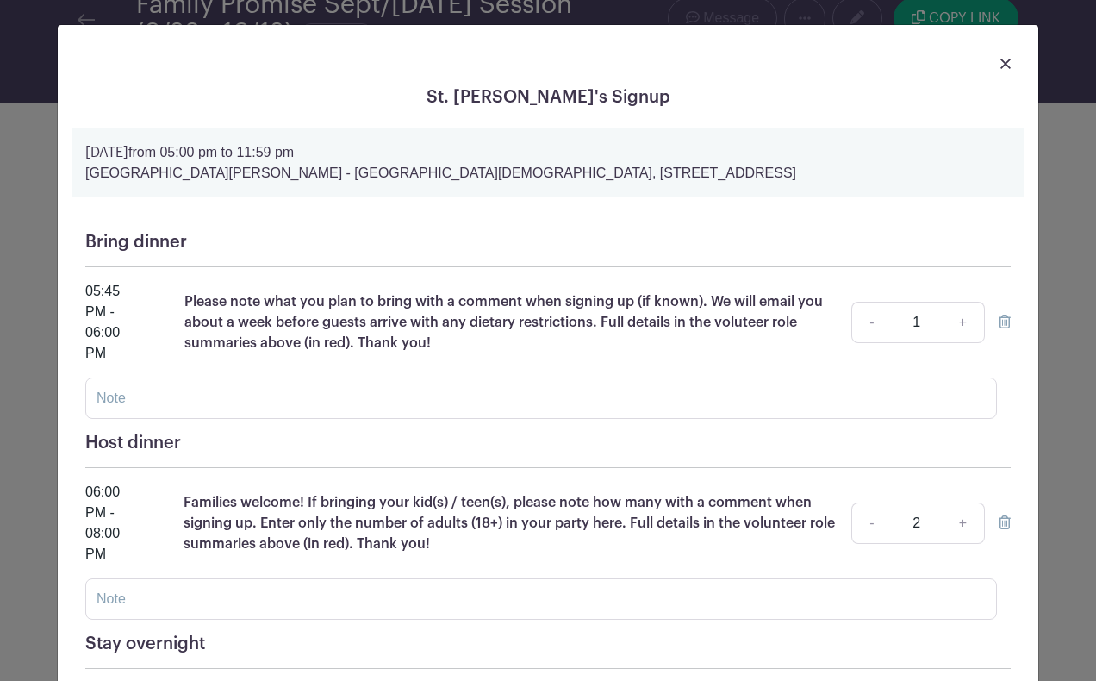
click at [1007, 60] on img at bounding box center [1006, 64] width 10 height 10
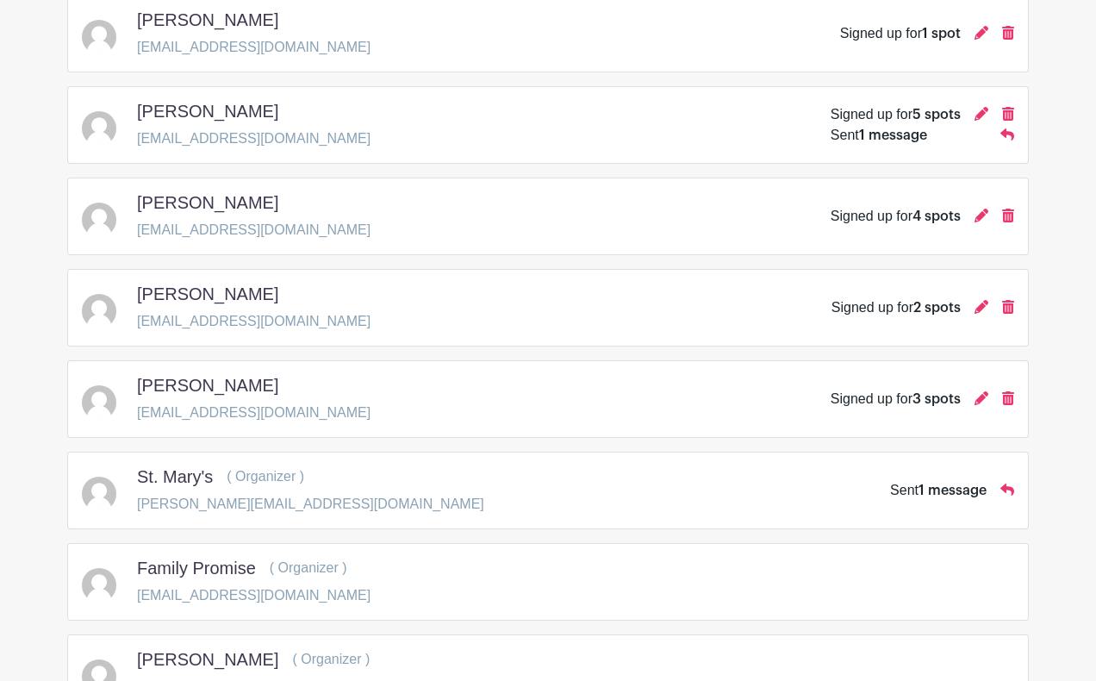
scroll to position [364, 0]
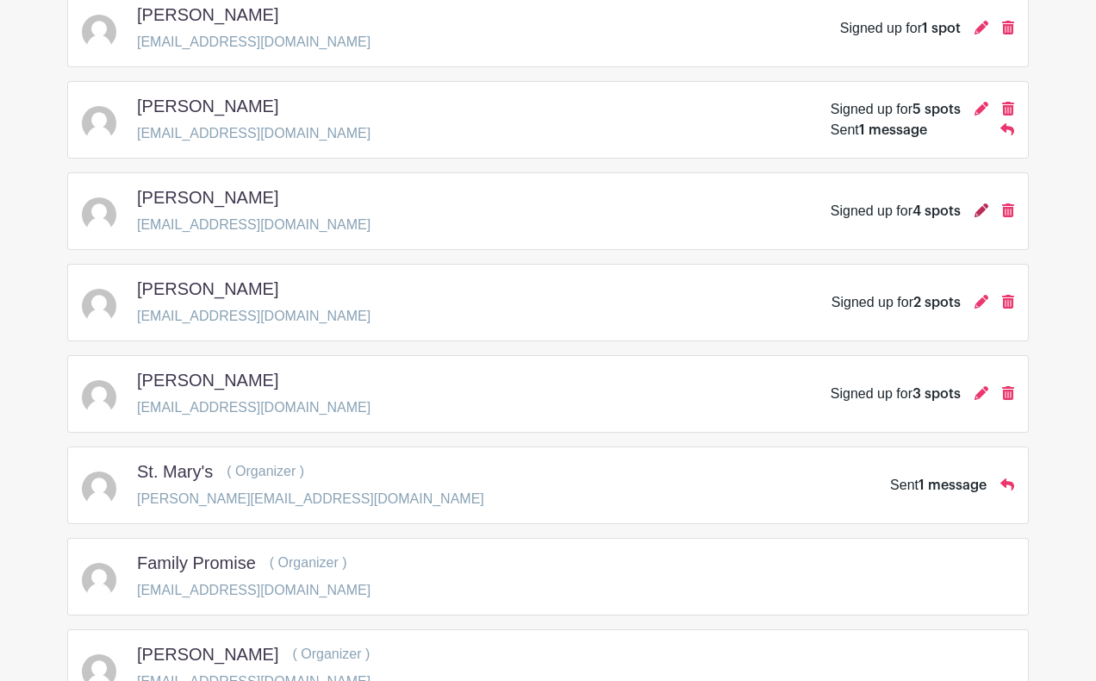
click at [981, 205] on icon at bounding box center [982, 210] width 14 height 14
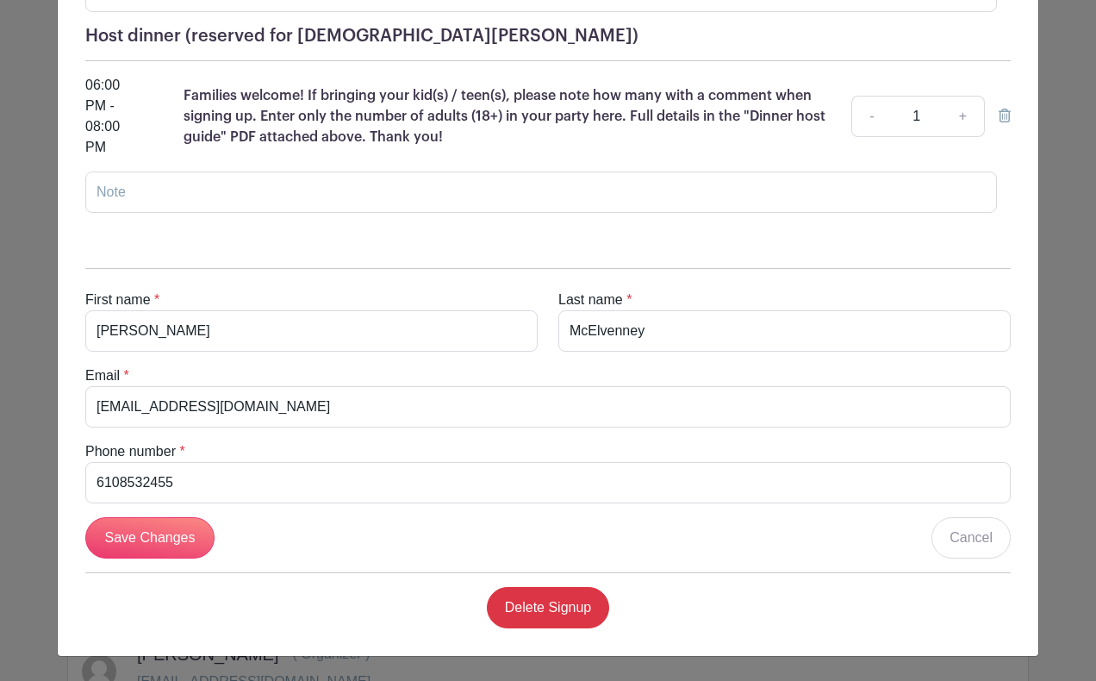
scroll to position [947, 0]
click at [464, 341] on input "[PERSON_NAME]" at bounding box center [311, 330] width 452 height 41
click at [754, 433] on div "First name * [PERSON_NAME] Last name * [PERSON_NAME] Email * [EMAIL_ADDRESS][DO…" at bounding box center [548, 441] width 953 height 402
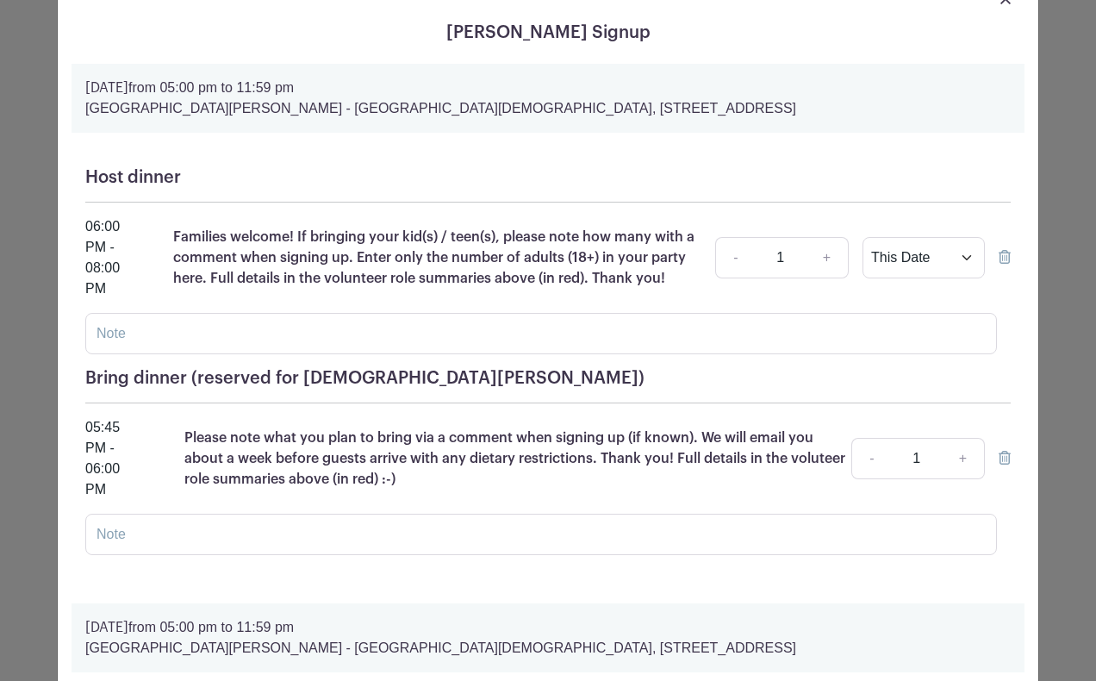
scroll to position [0, 0]
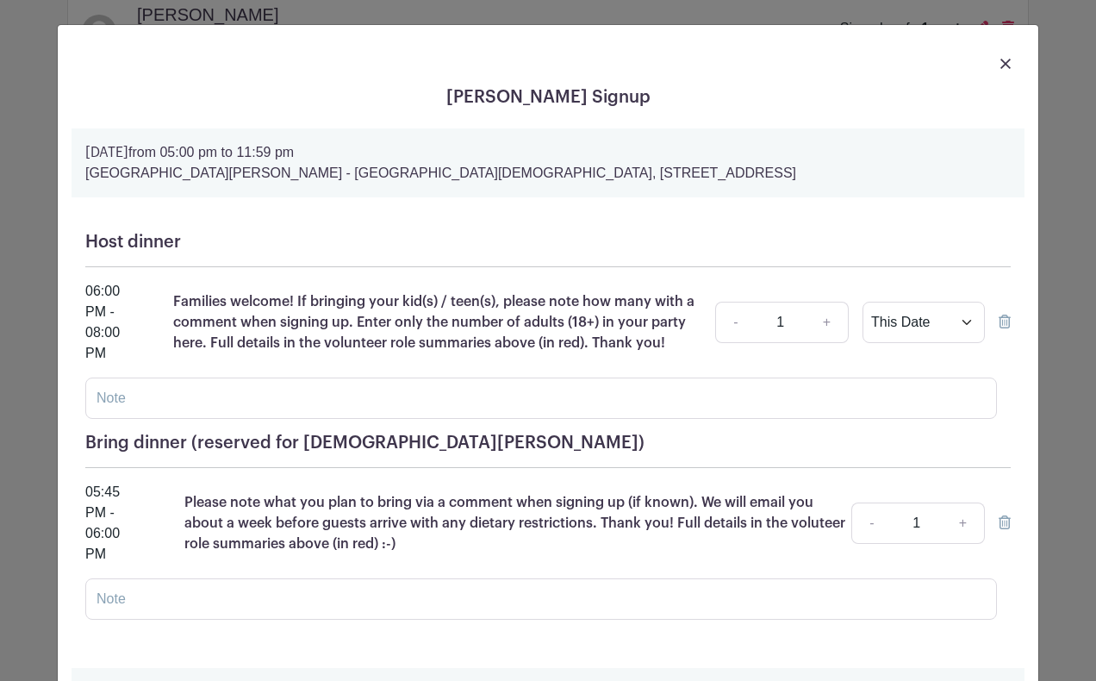
click at [1005, 62] on img at bounding box center [1006, 64] width 10 height 10
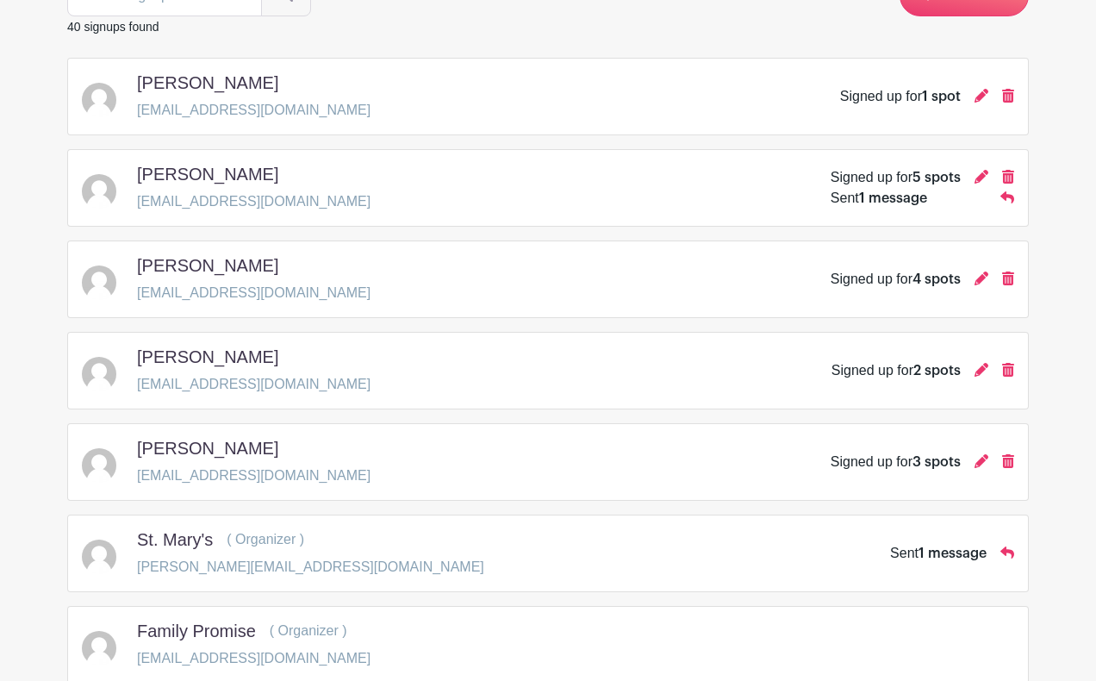
scroll to position [346, 0]
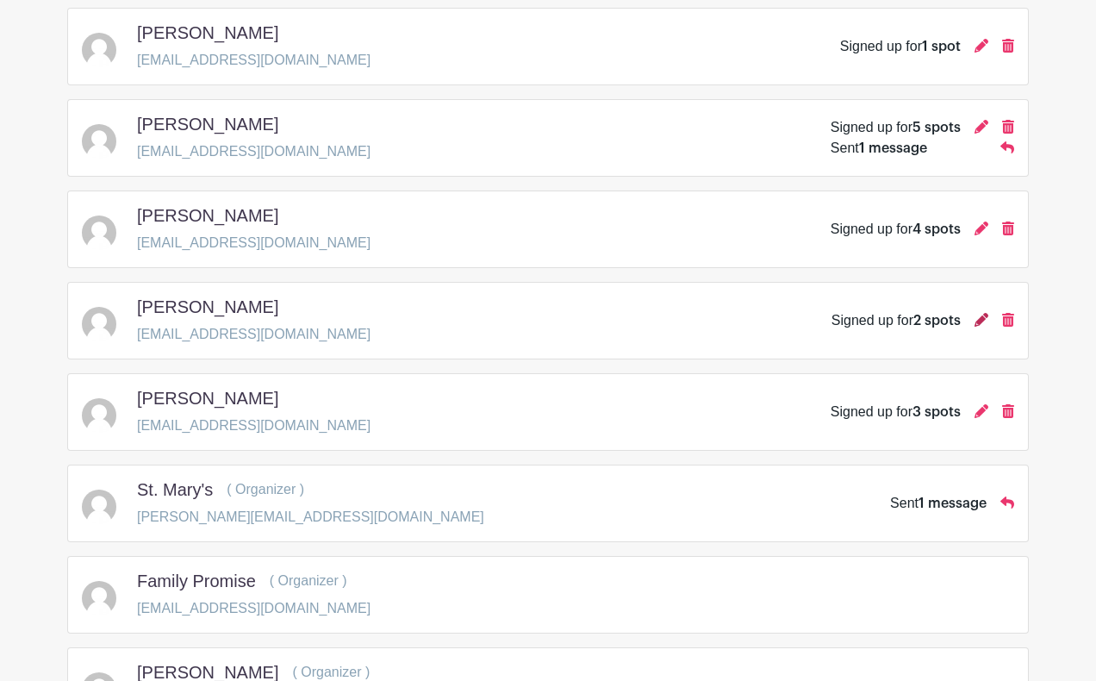
click at [983, 323] on icon at bounding box center [982, 320] width 14 height 14
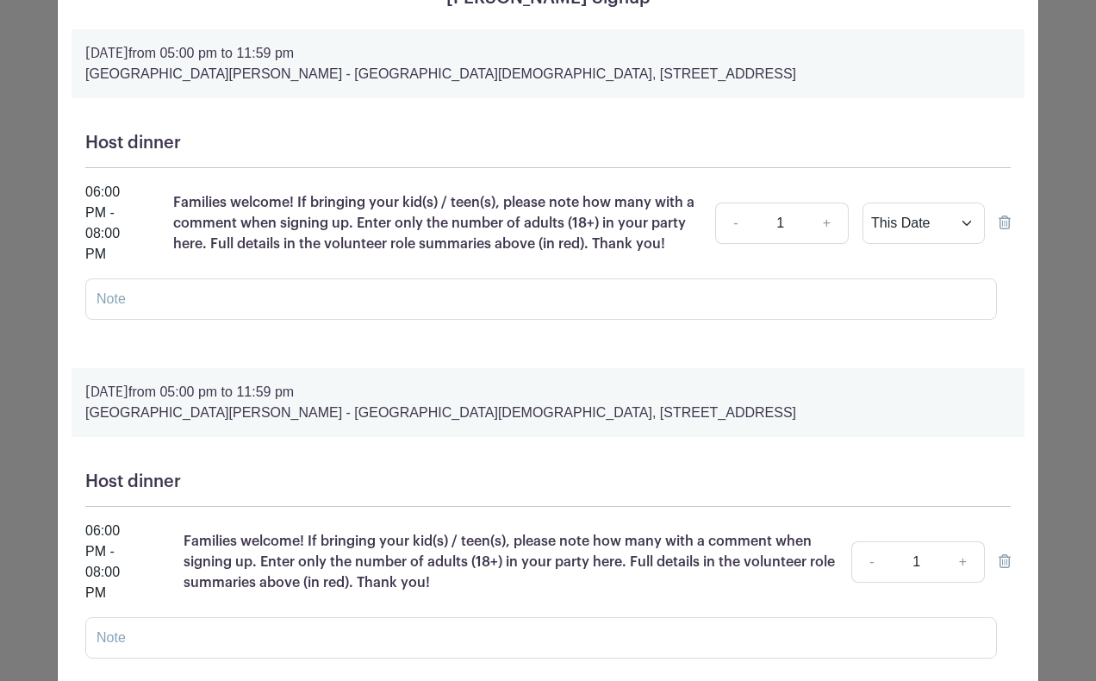
scroll to position [0, 0]
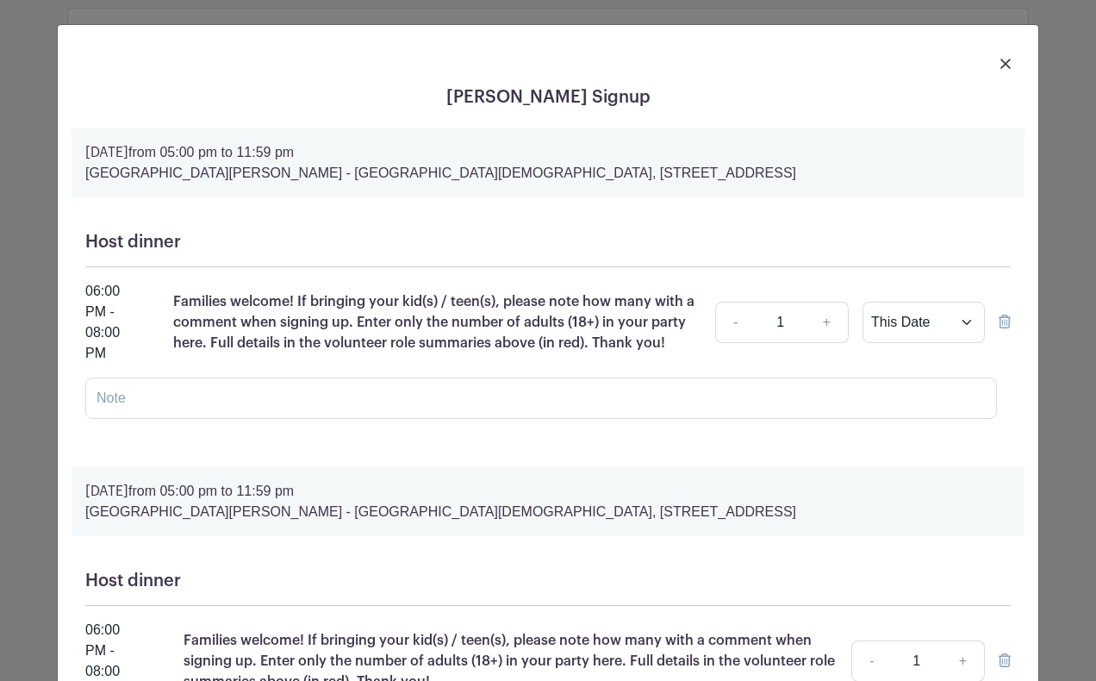
click at [1003, 62] on img at bounding box center [1006, 64] width 10 height 10
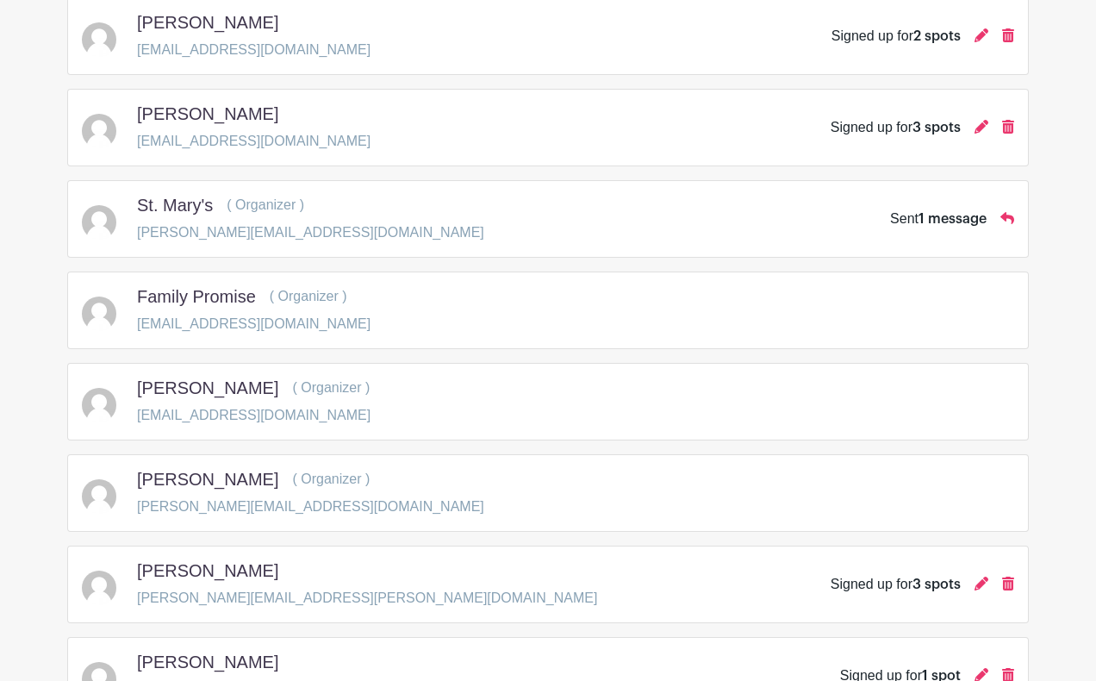
scroll to position [639, 0]
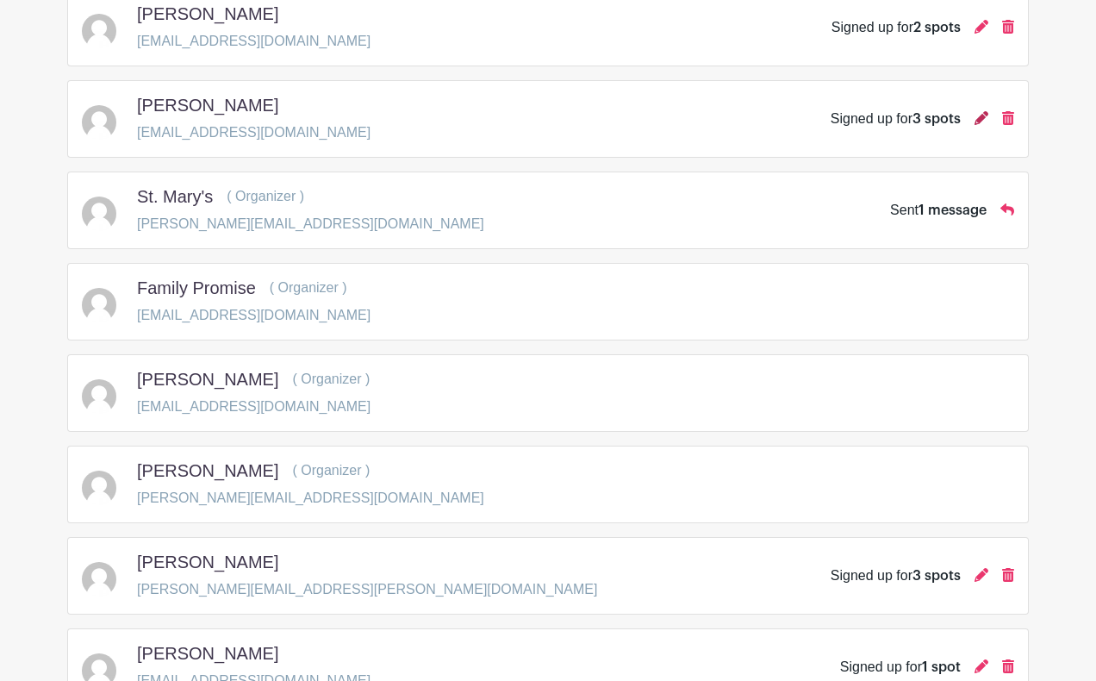
click at [979, 115] on icon at bounding box center [982, 118] width 14 height 14
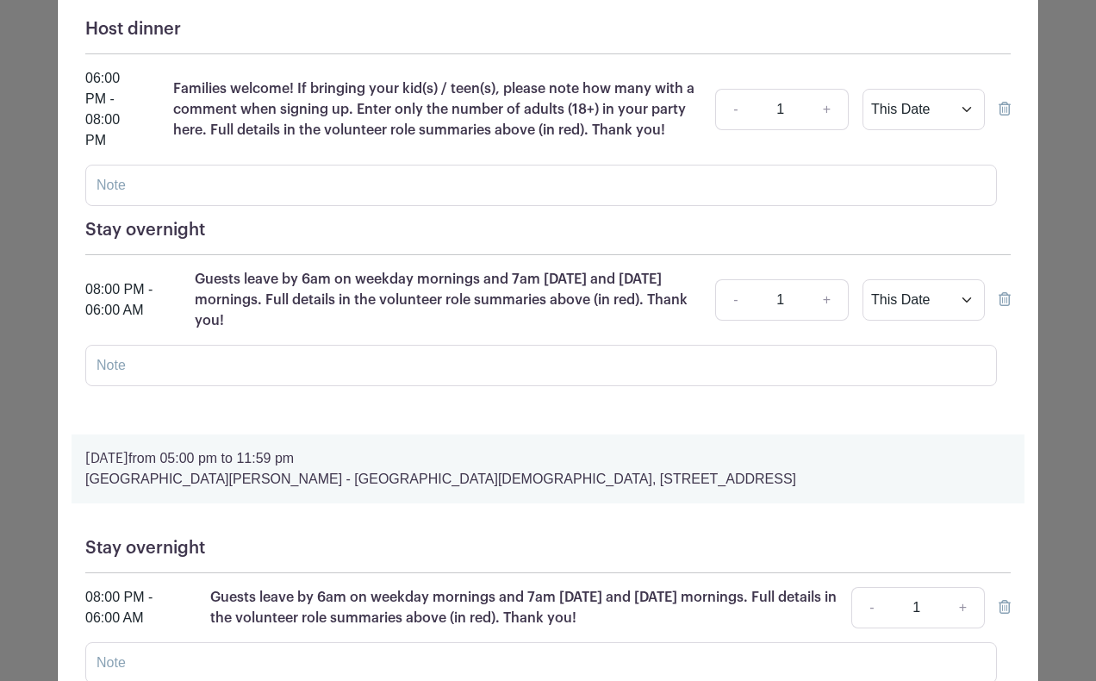
scroll to position [0, 0]
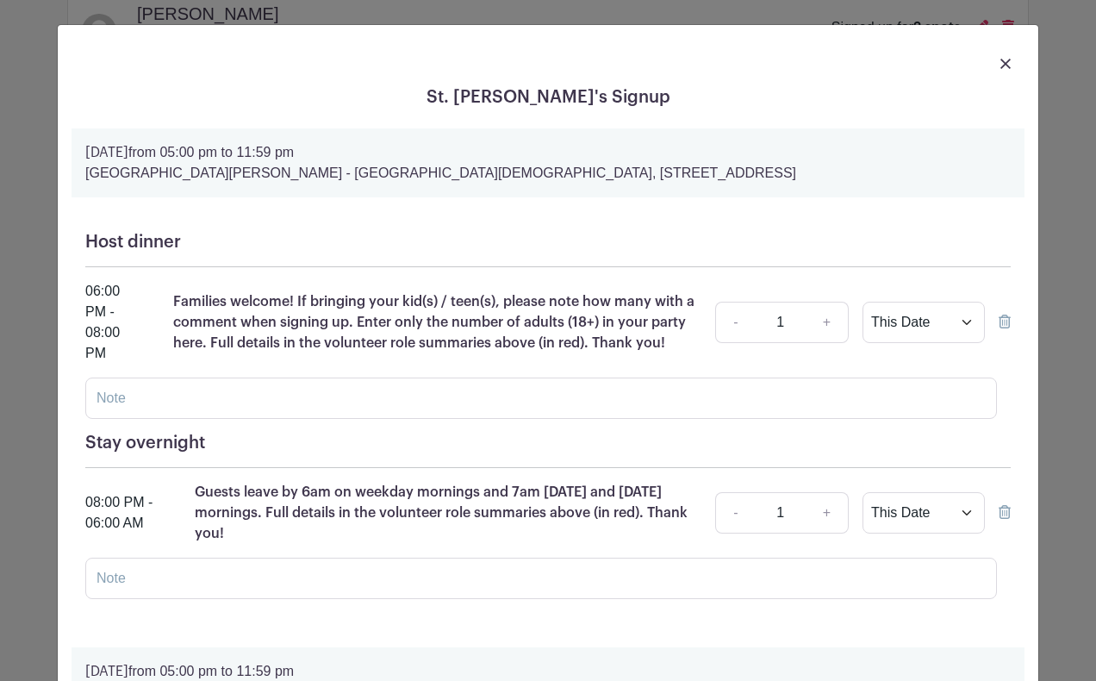
click at [1002, 64] on img at bounding box center [1006, 64] width 10 height 10
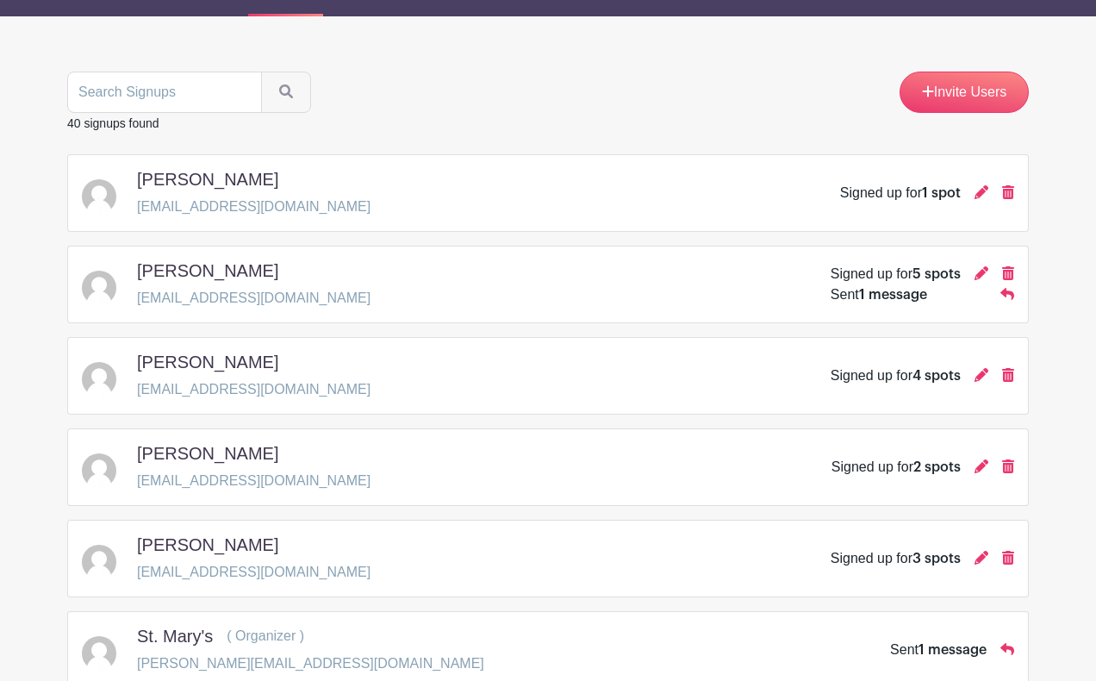
scroll to position [138, 0]
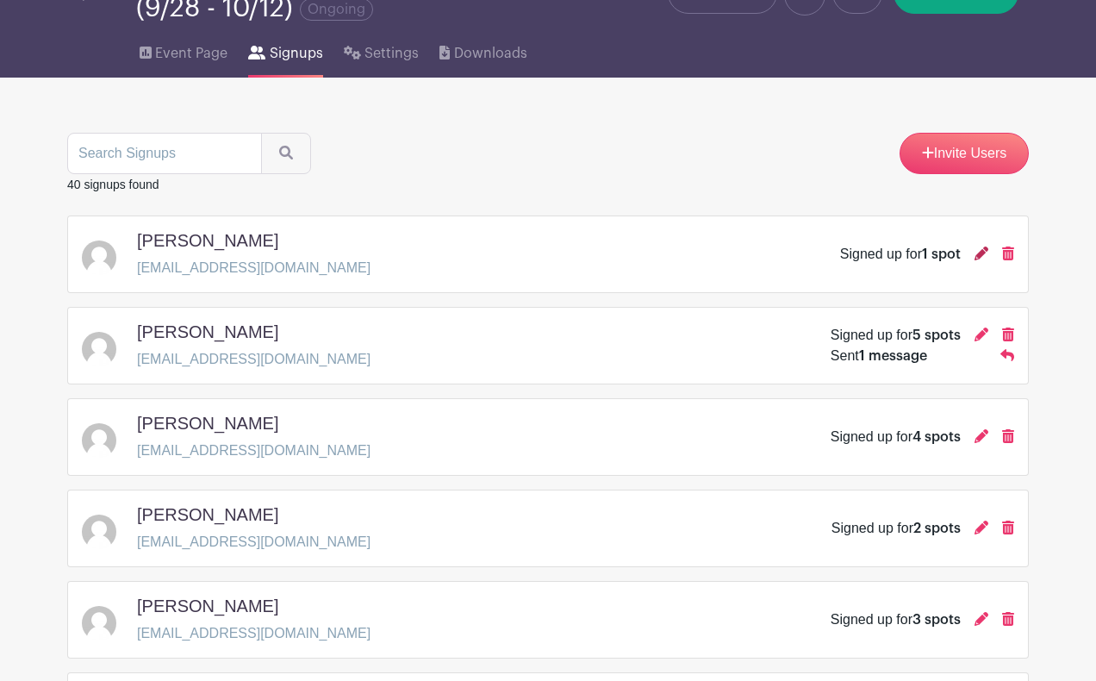
click at [979, 257] on icon at bounding box center [982, 253] width 14 height 14
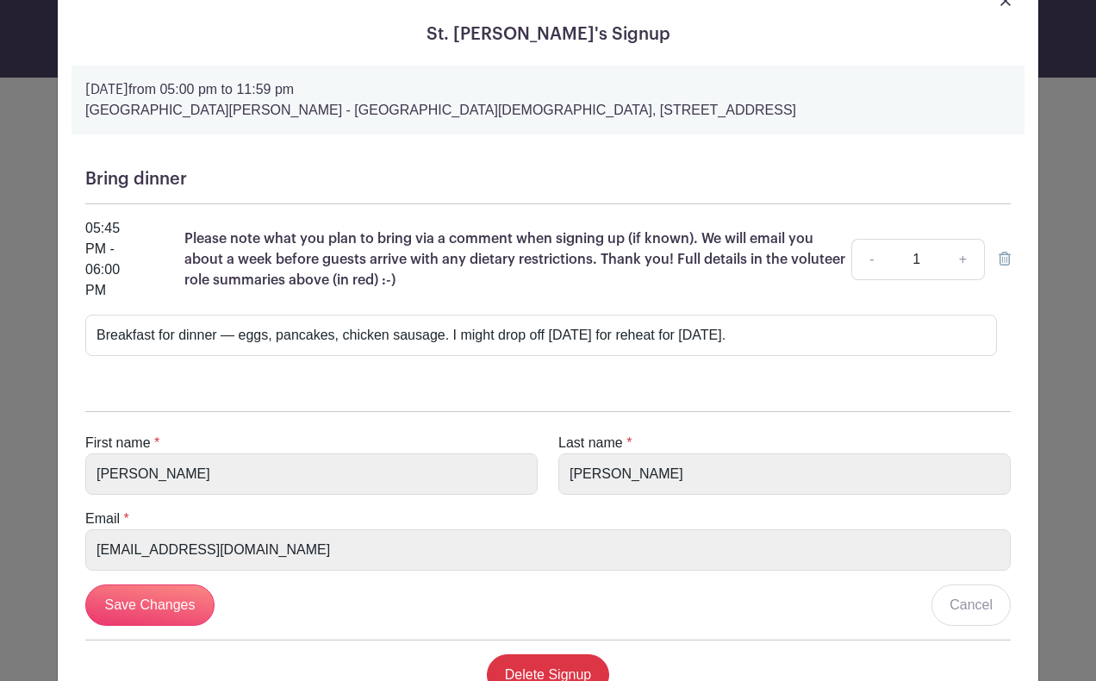
scroll to position [0, 0]
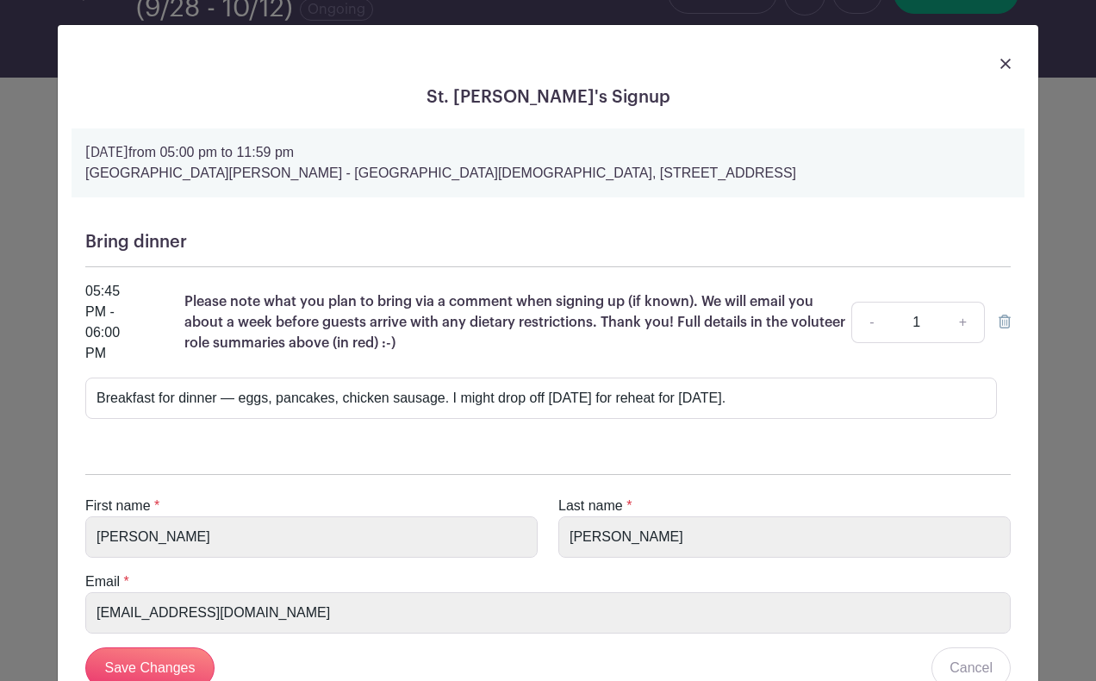
click at [1004, 59] on img at bounding box center [1006, 64] width 10 height 10
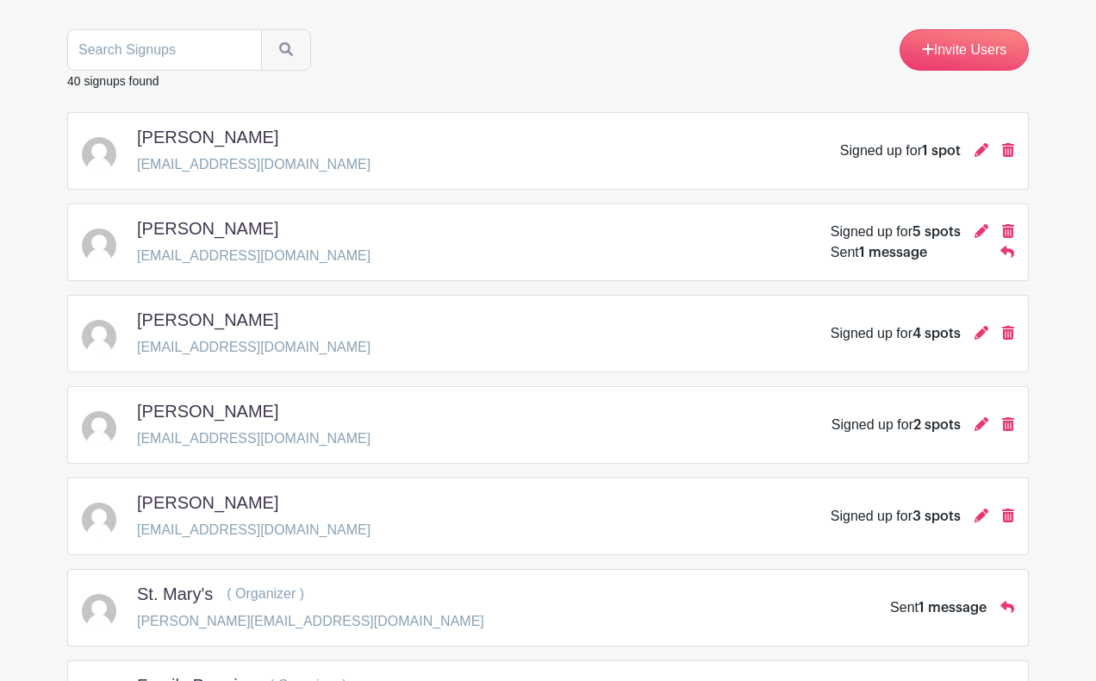
scroll to position [323, 0]
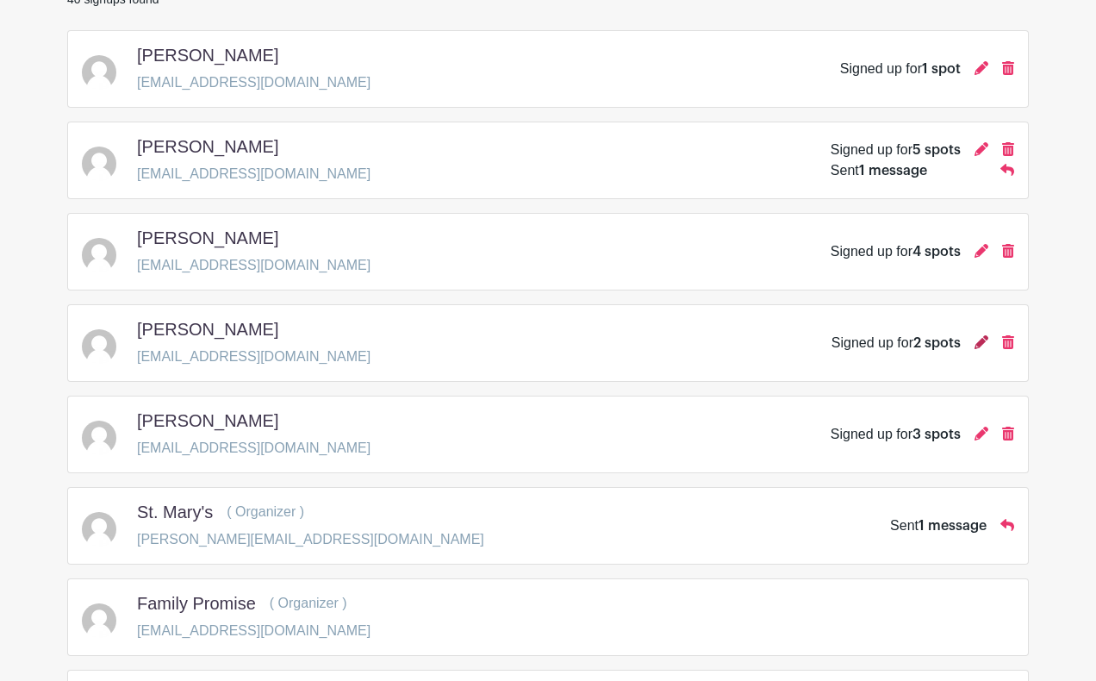
click at [981, 340] on icon at bounding box center [982, 342] width 14 height 14
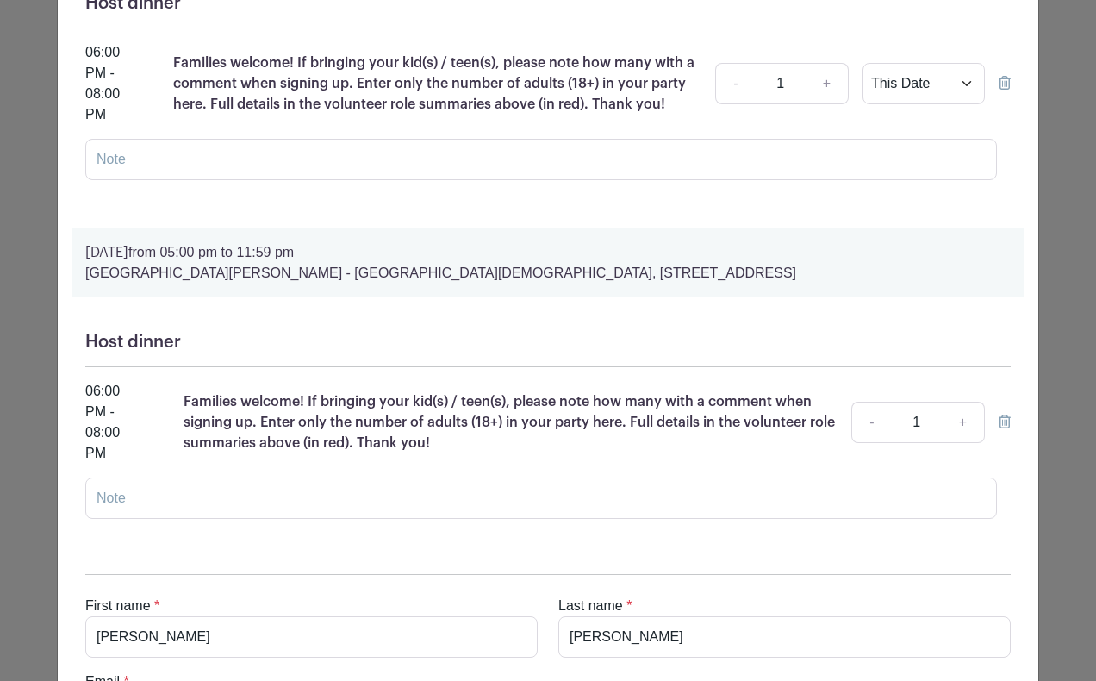
scroll to position [0, 0]
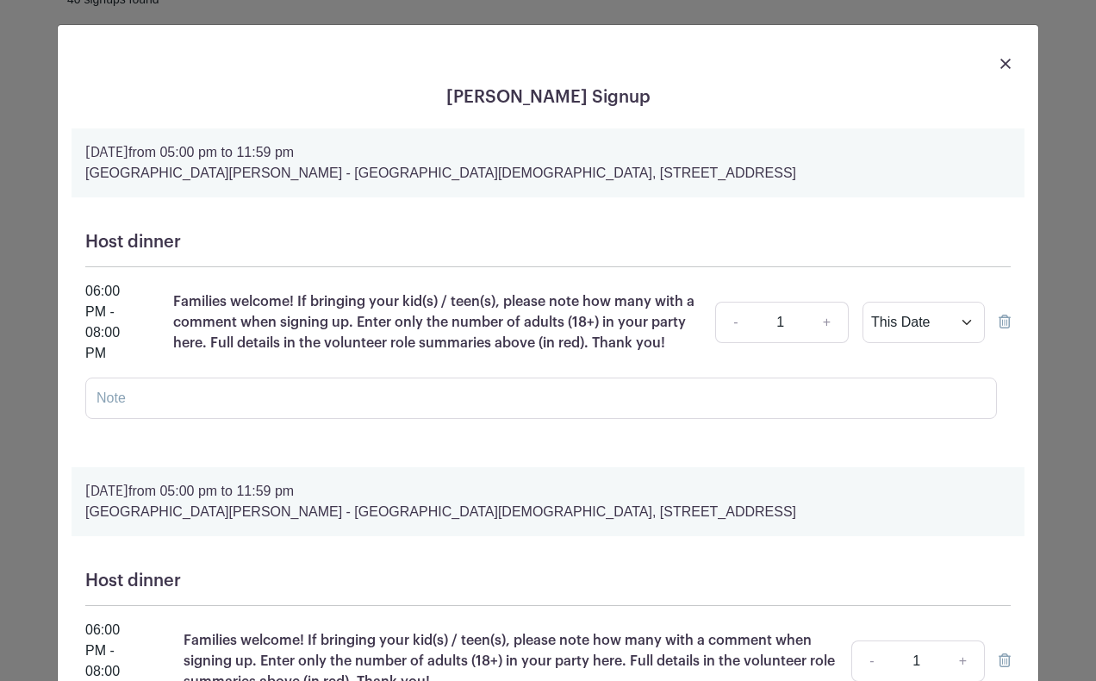
click at [1008, 67] on img at bounding box center [1006, 64] width 10 height 10
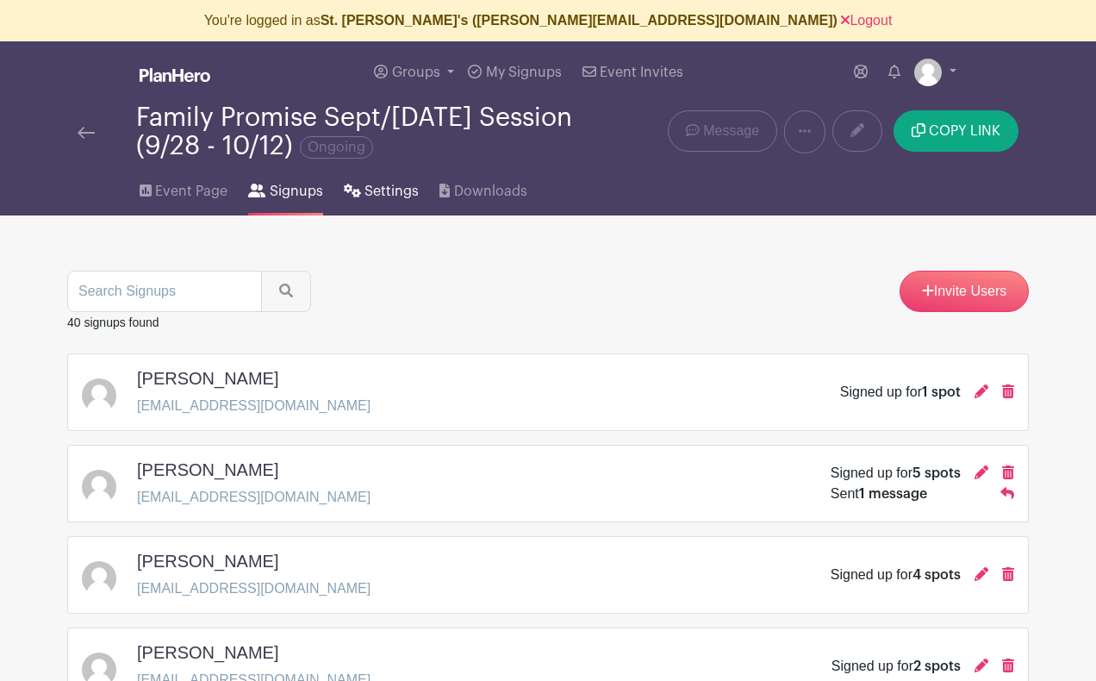
click at [391, 186] on span "Settings" at bounding box center [392, 191] width 54 height 21
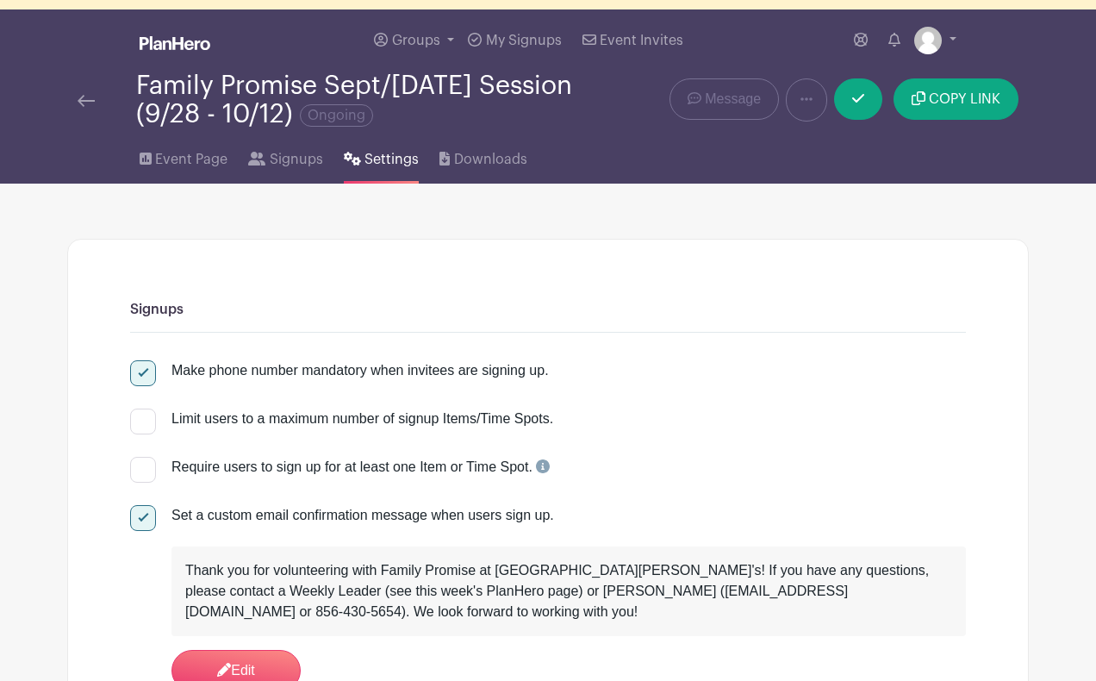
scroll to position [46, 0]
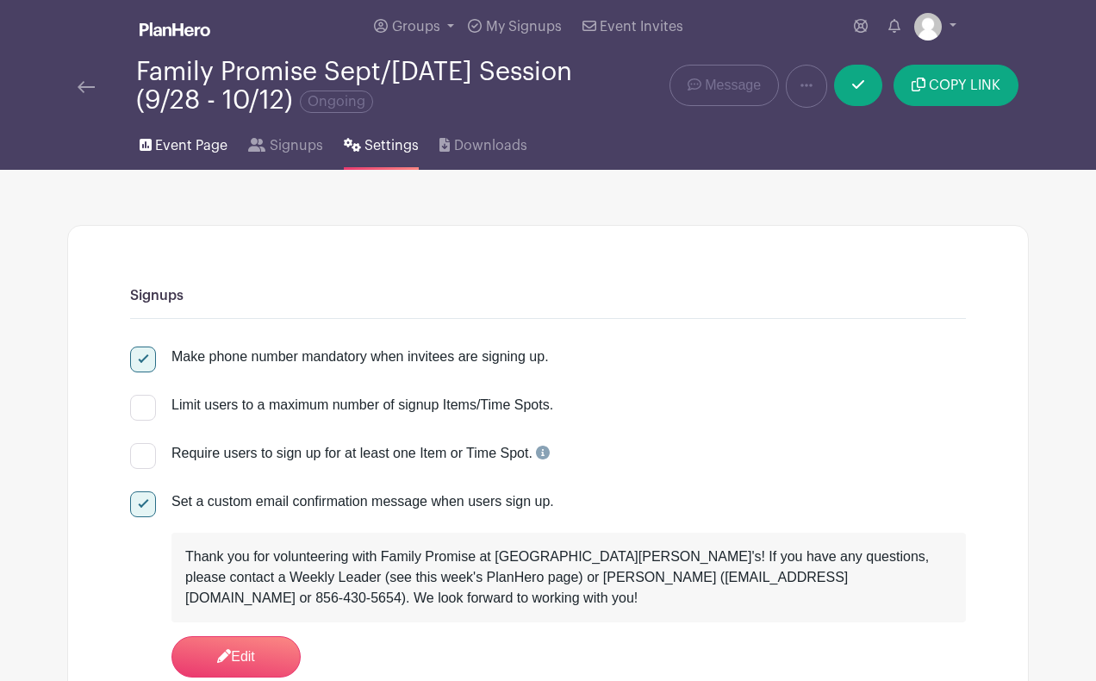
click at [158, 139] on span "Event Page" at bounding box center [191, 145] width 72 height 21
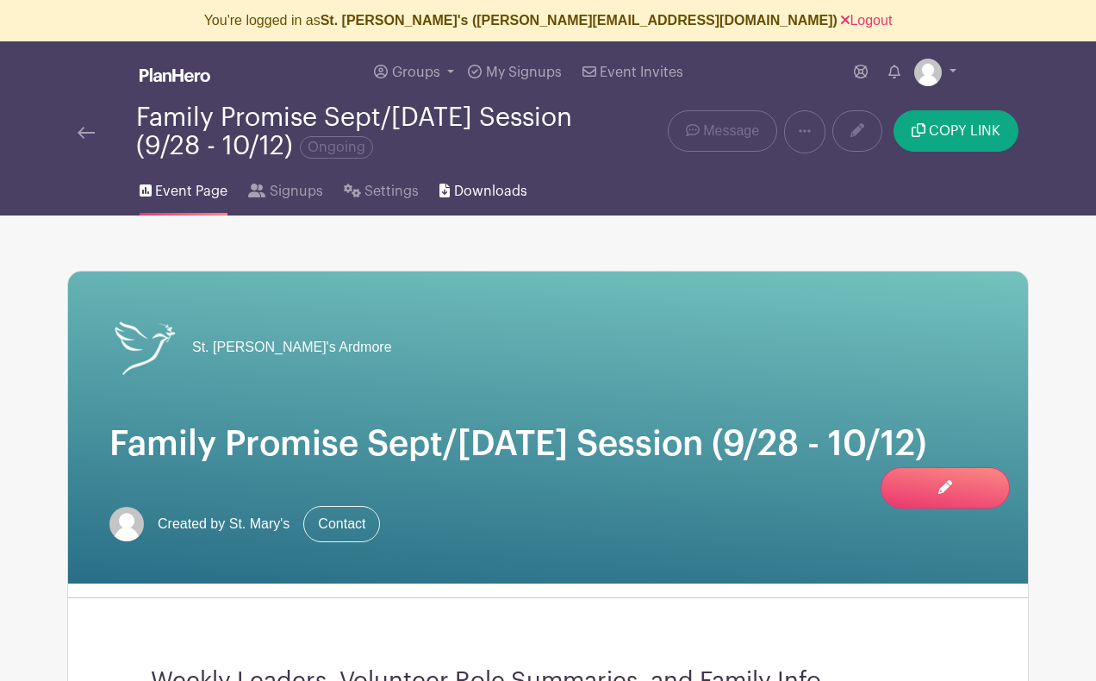
click at [488, 190] on span "Downloads" at bounding box center [490, 191] width 73 height 21
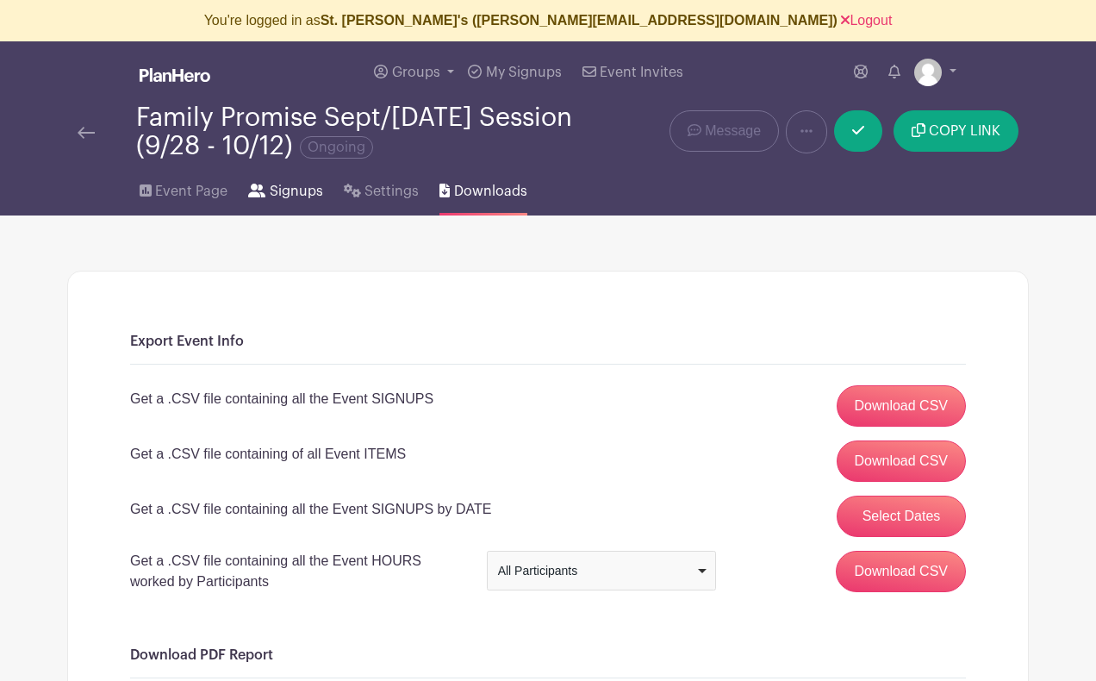
click at [265, 187] on link "Signups" at bounding box center [285, 187] width 74 height 55
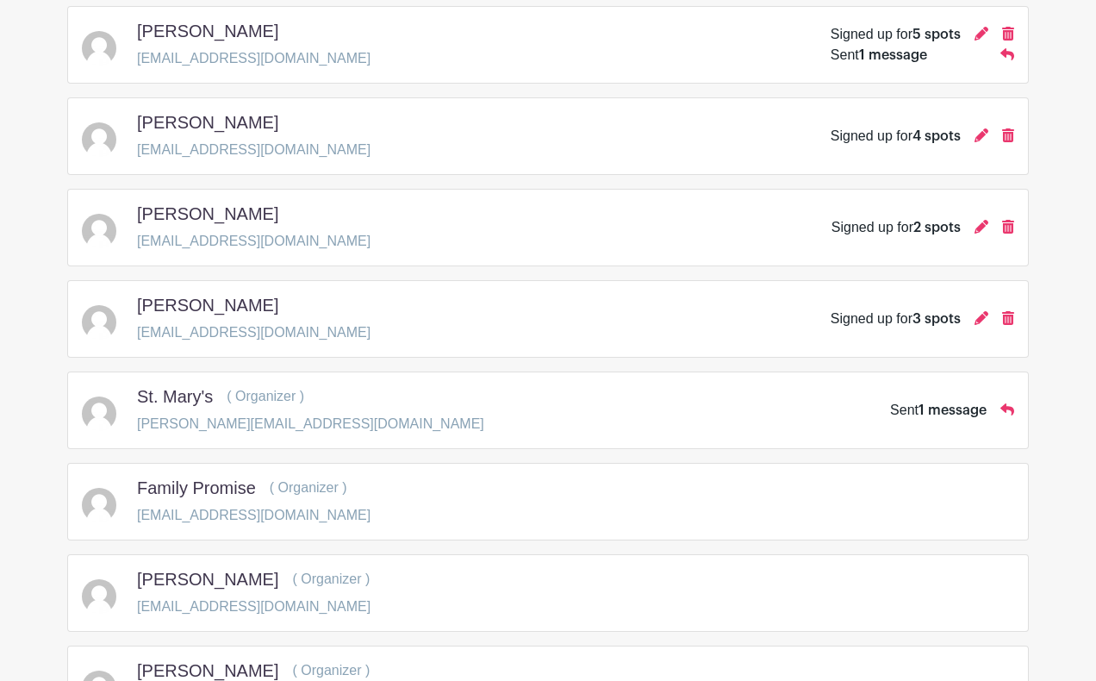
scroll to position [446, 0]
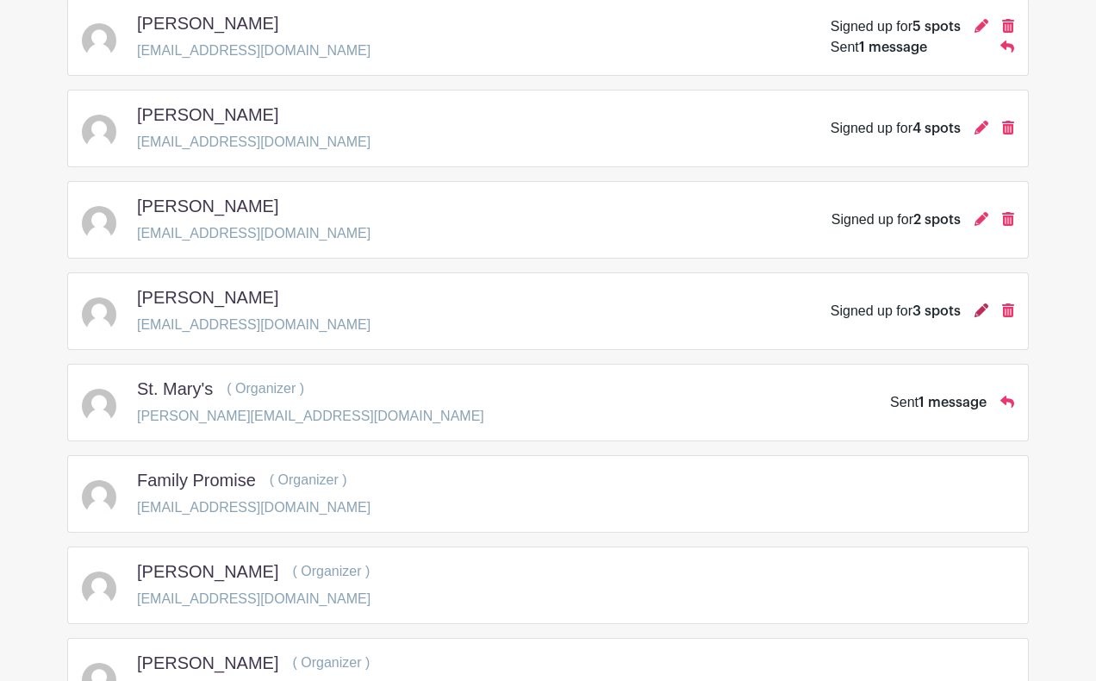
click at [983, 310] on icon at bounding box center [982, 310] width 14 height 14
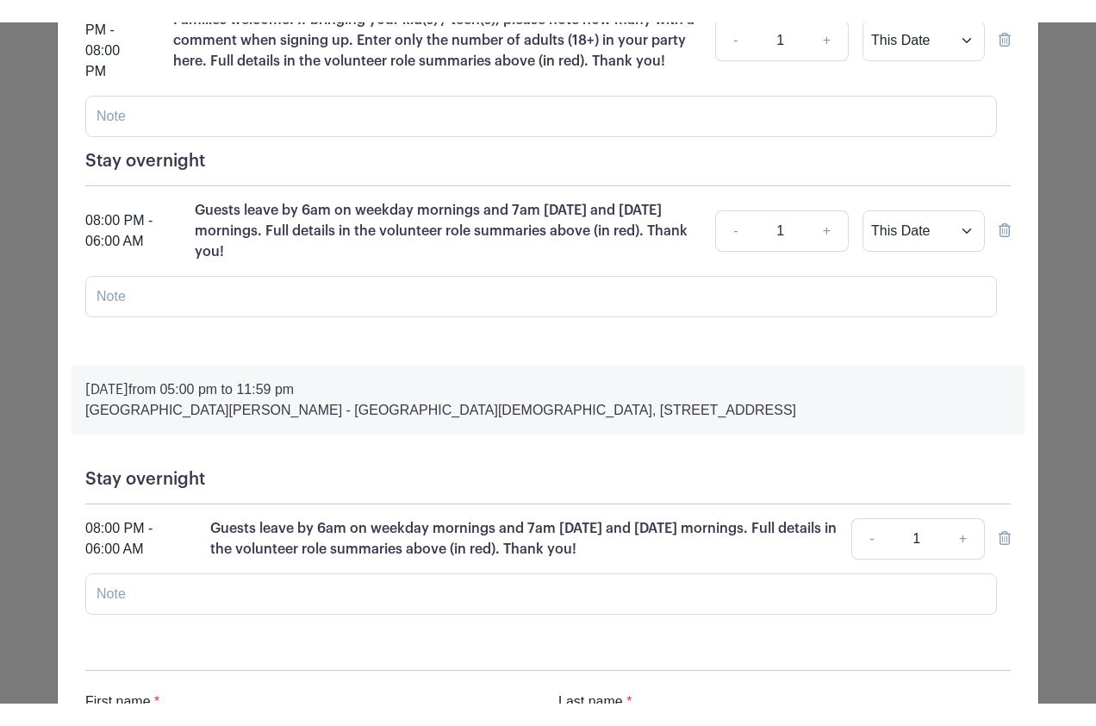
scroll to position [0, 0]
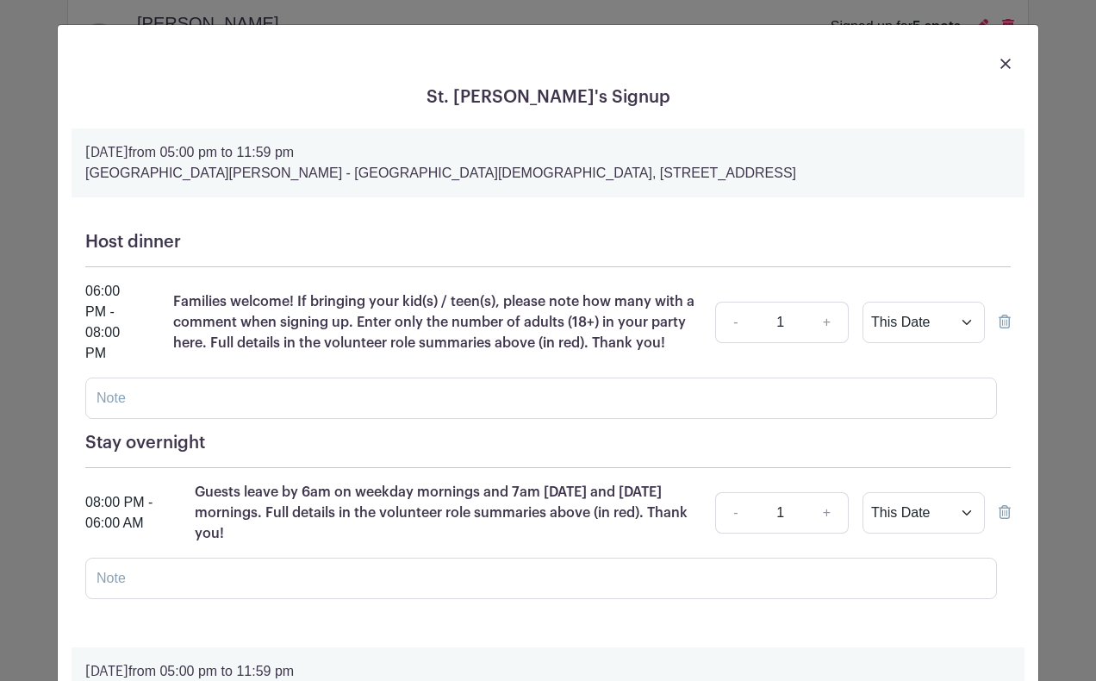
click at [1004, 62] on img at bounding box center [1006, 64] width 10 height 10
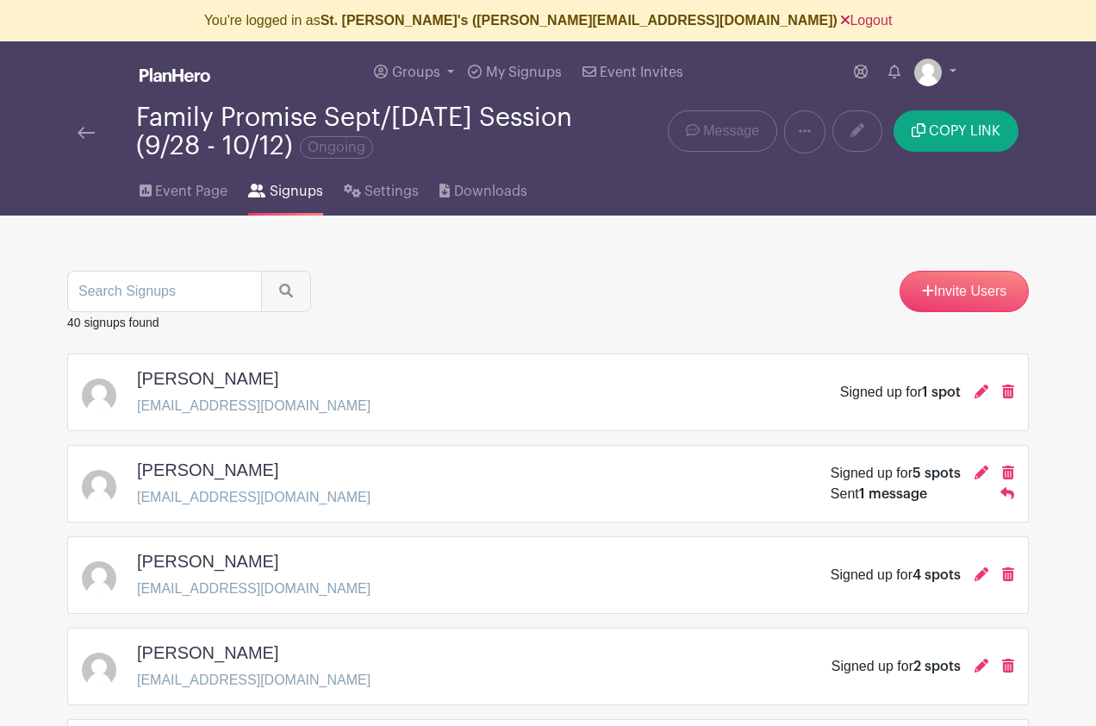
click at [841, 16] on link "Logout" at bounding box center [866, 20] width 51 height 15
